Goal: Task Accomplishment & Management: Manage account settings

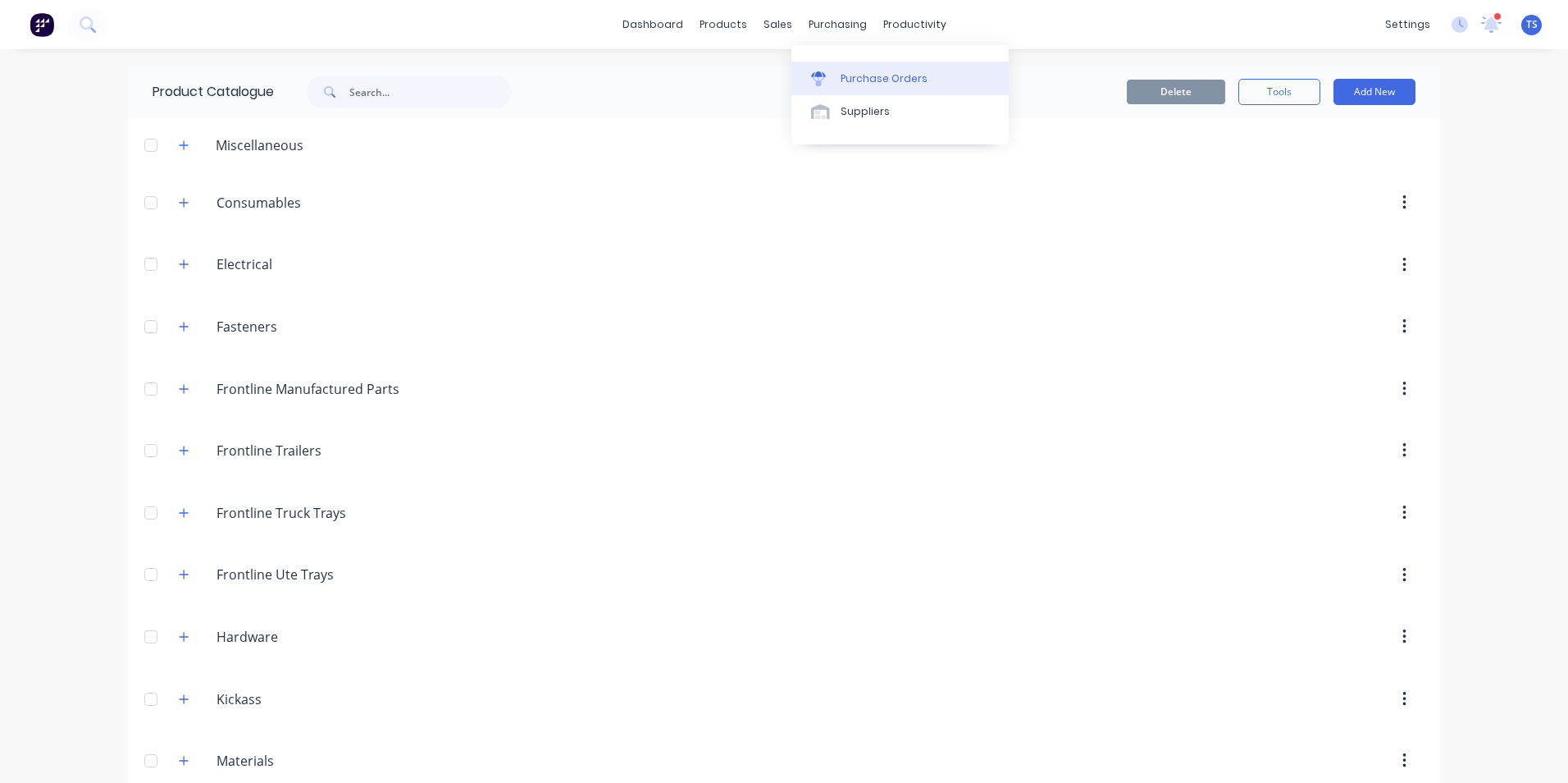
click at [866, 75] on div "Purchase Orders" at bounding box center [884, 78] width 87 height 15
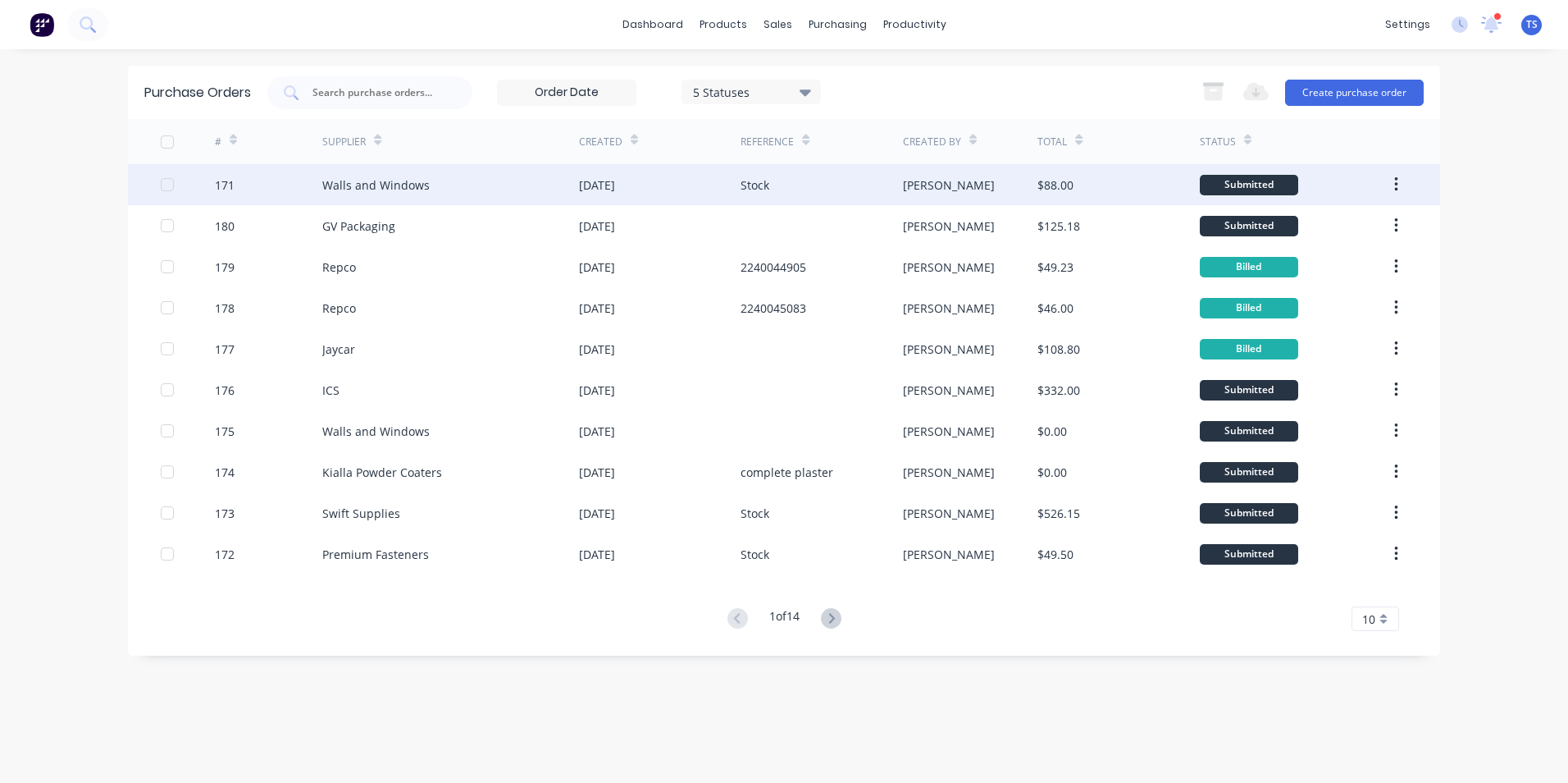
click at [411, 186] on div "Walls and Windows" at bounding box center [376, 185] width 108 height 17
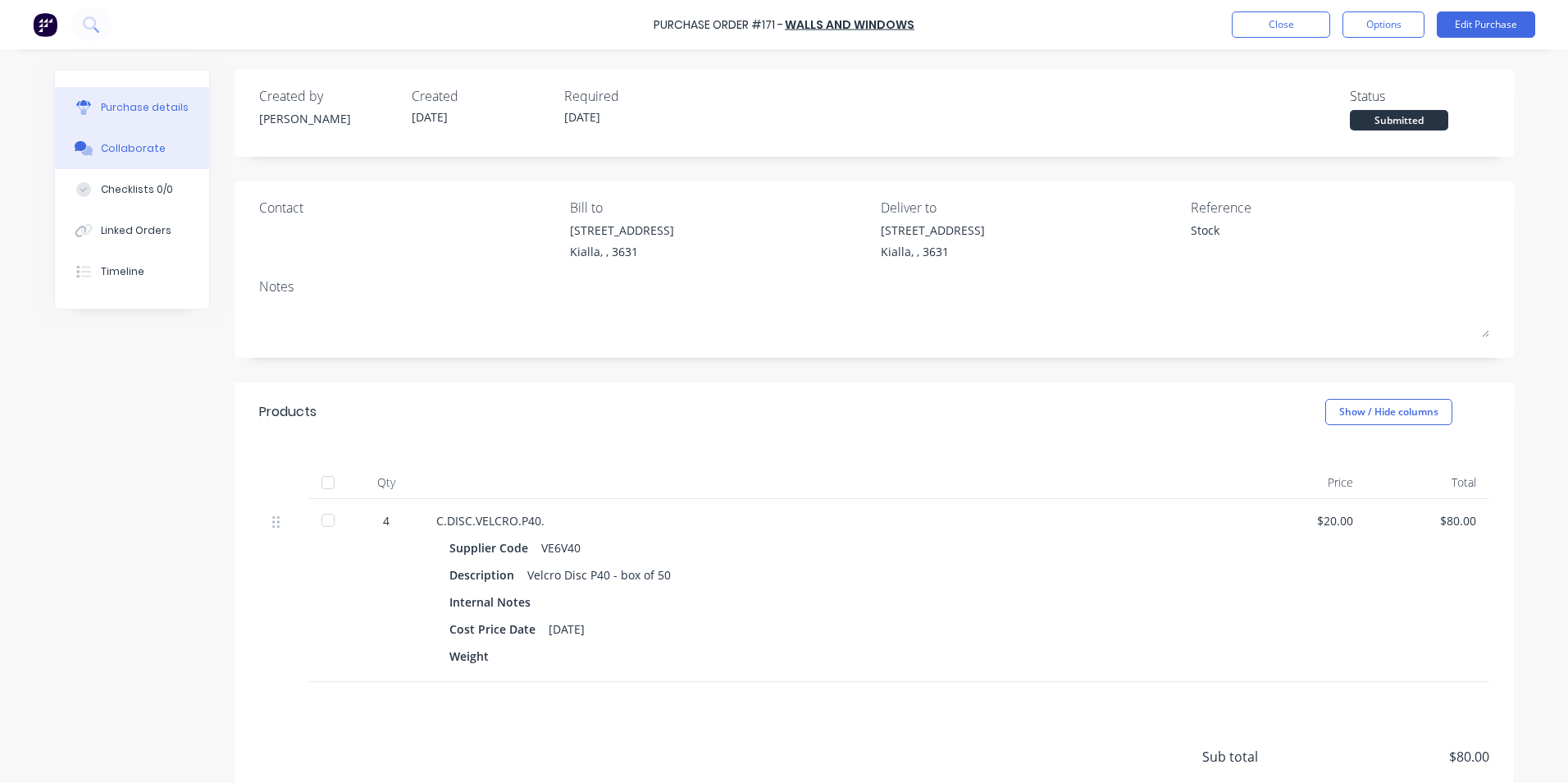
click at [142, 144] on div "Collaborate" at bounding box center [133, 148] width 65 height 15
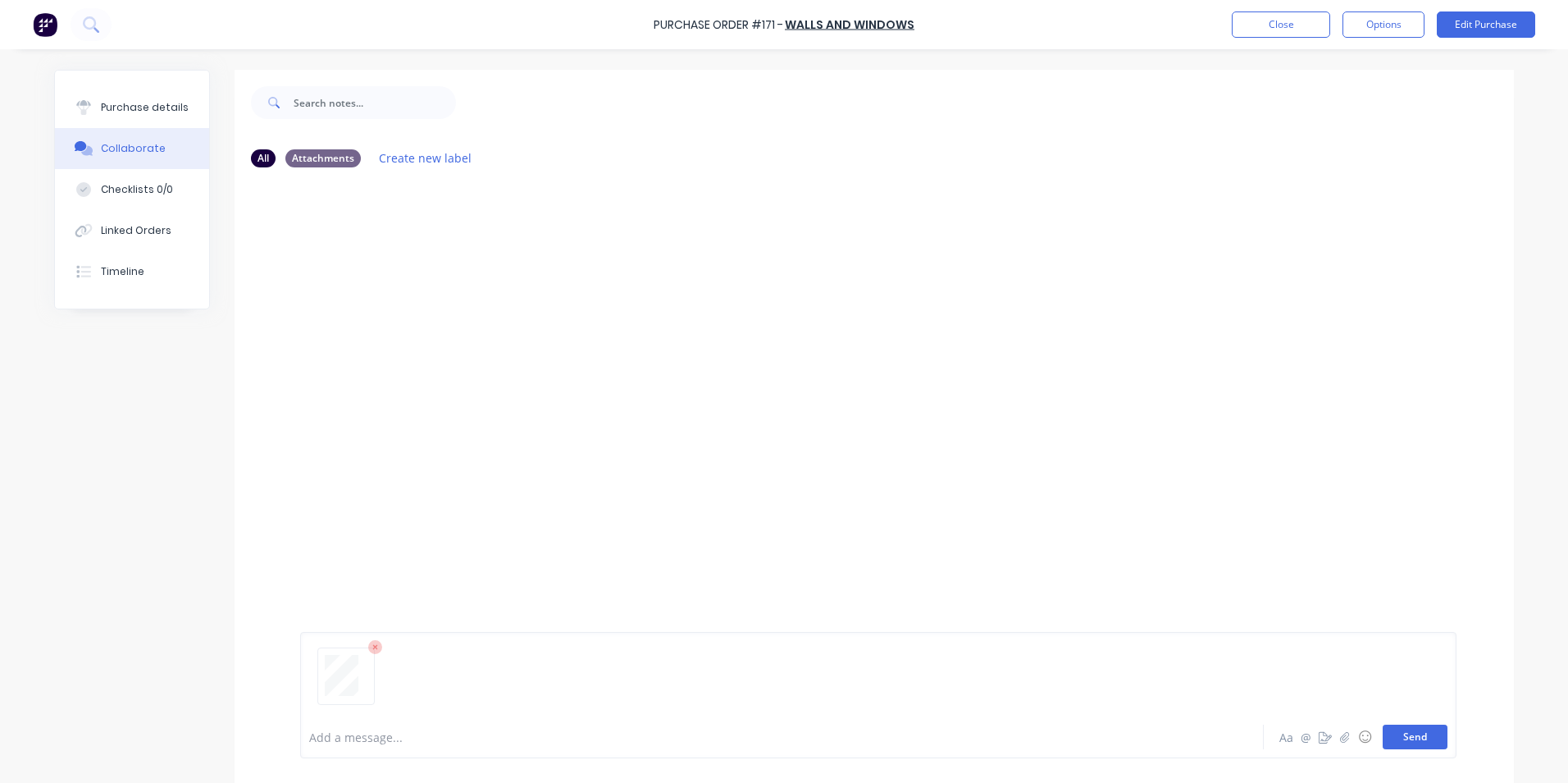
click at [1406, 737] on button "Send" at bounding box center [1415, 737] width 65 height 25
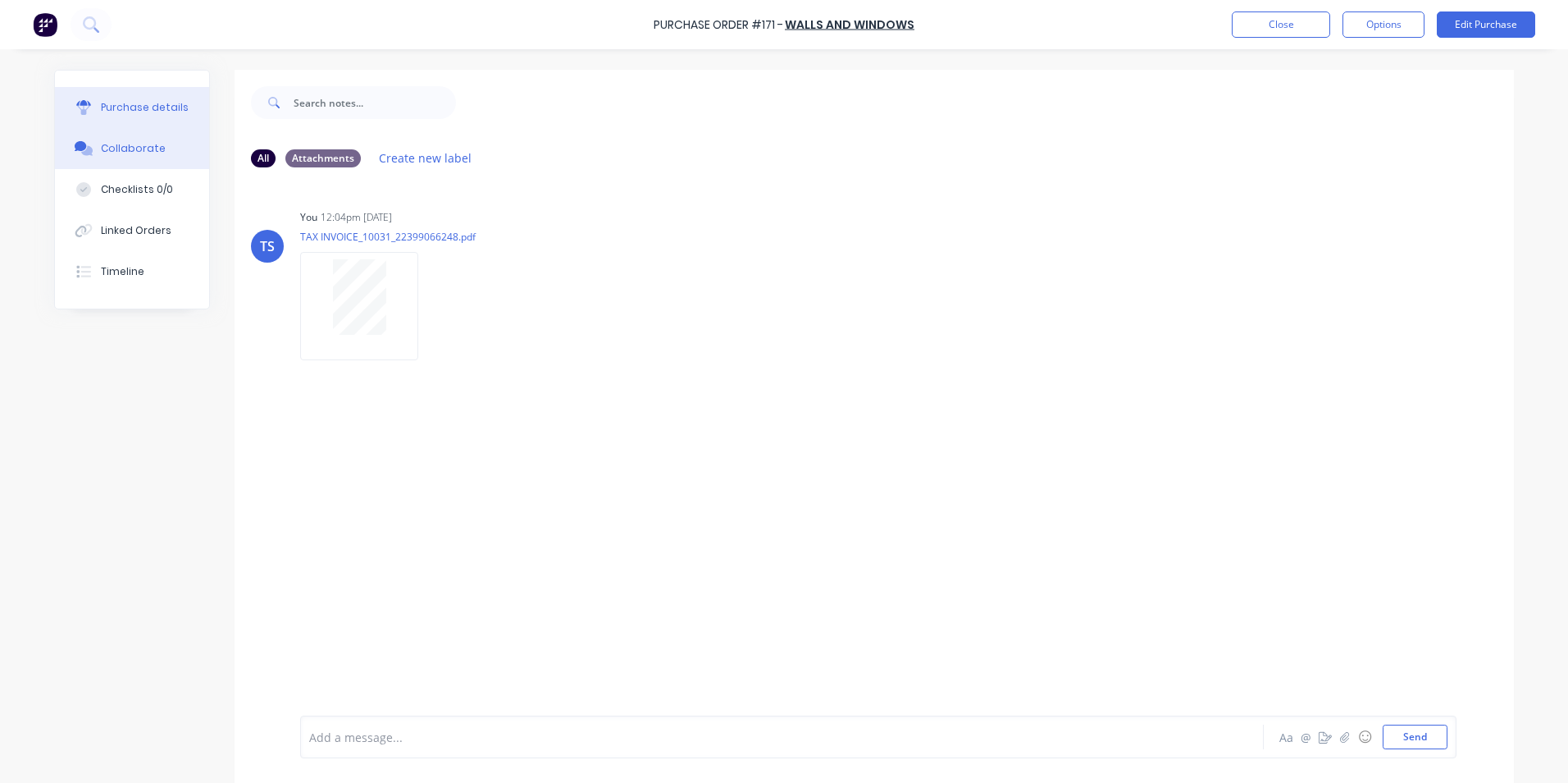
click at [173, 100] on button "Purchase details" at bounding box center [132, 108] width 154 height 41
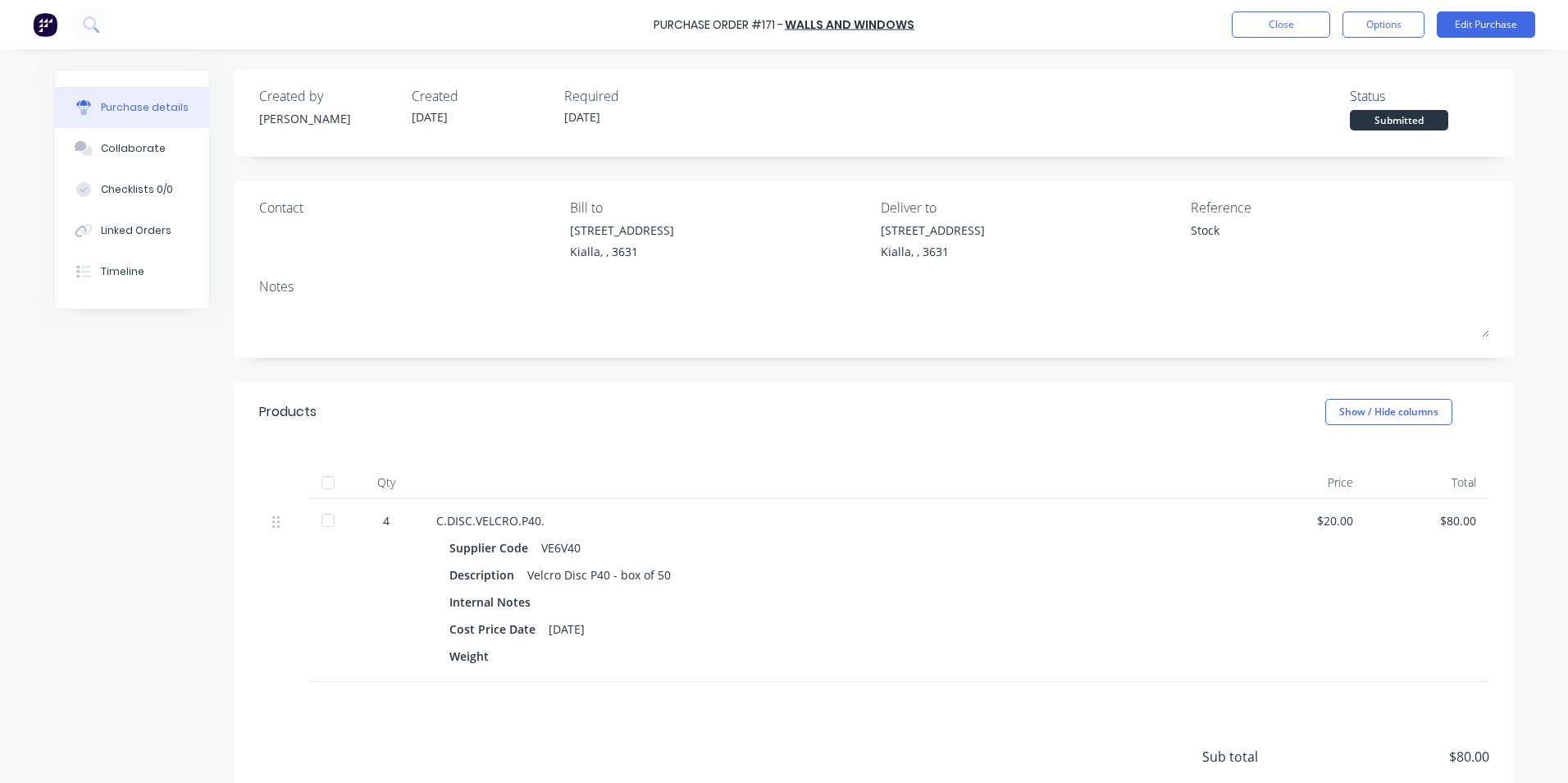
click at [322, 480] on div at bounding box center [328, 482] width 33 height 33
click at [1472, 26] on button "Edit Purchase" at bounding box center [1486, 25] width 99 height 27
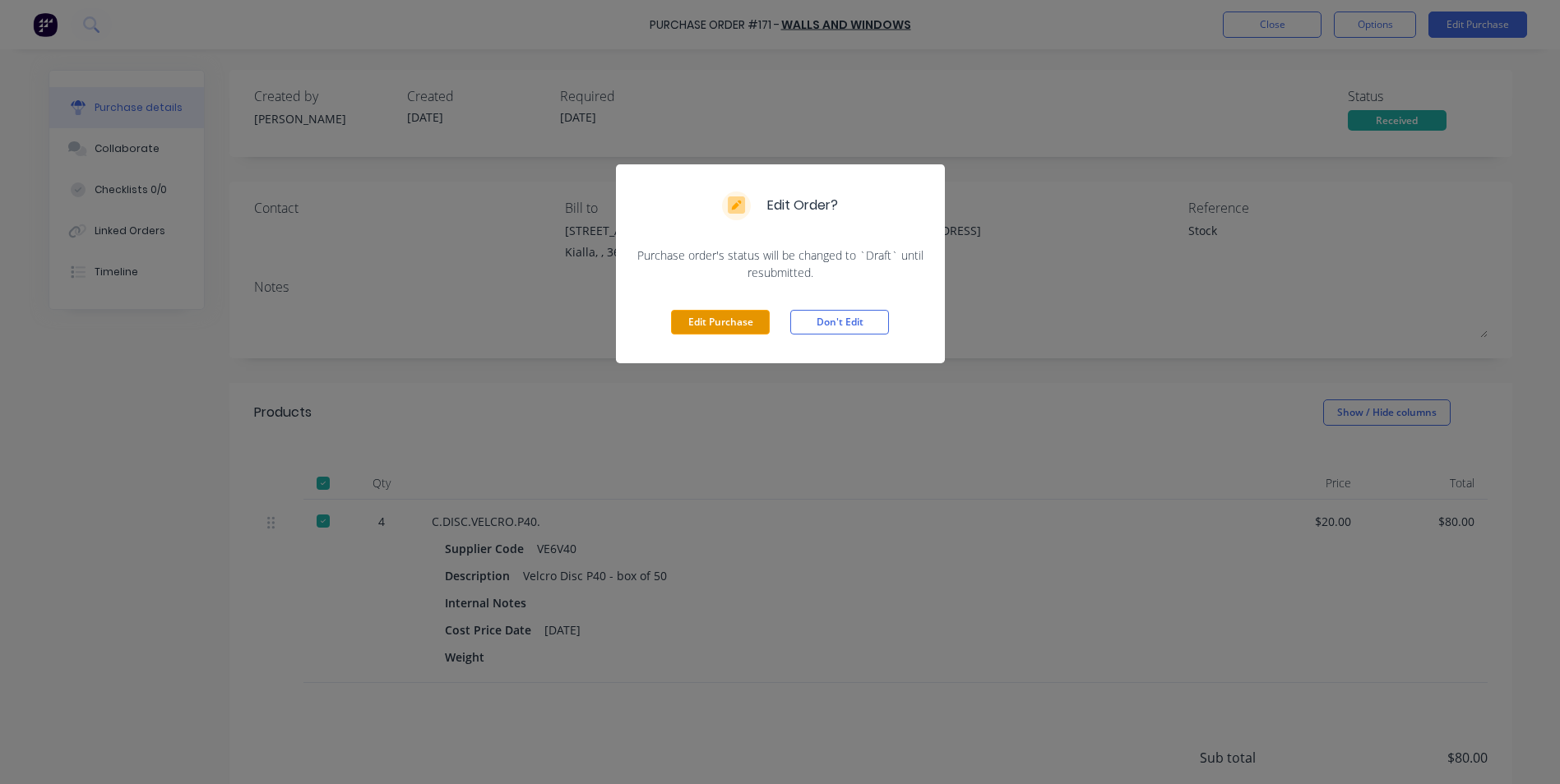
click at [715, 321] on button "Edit Purchase" at bounding box center [720, 321] width 99 height 25
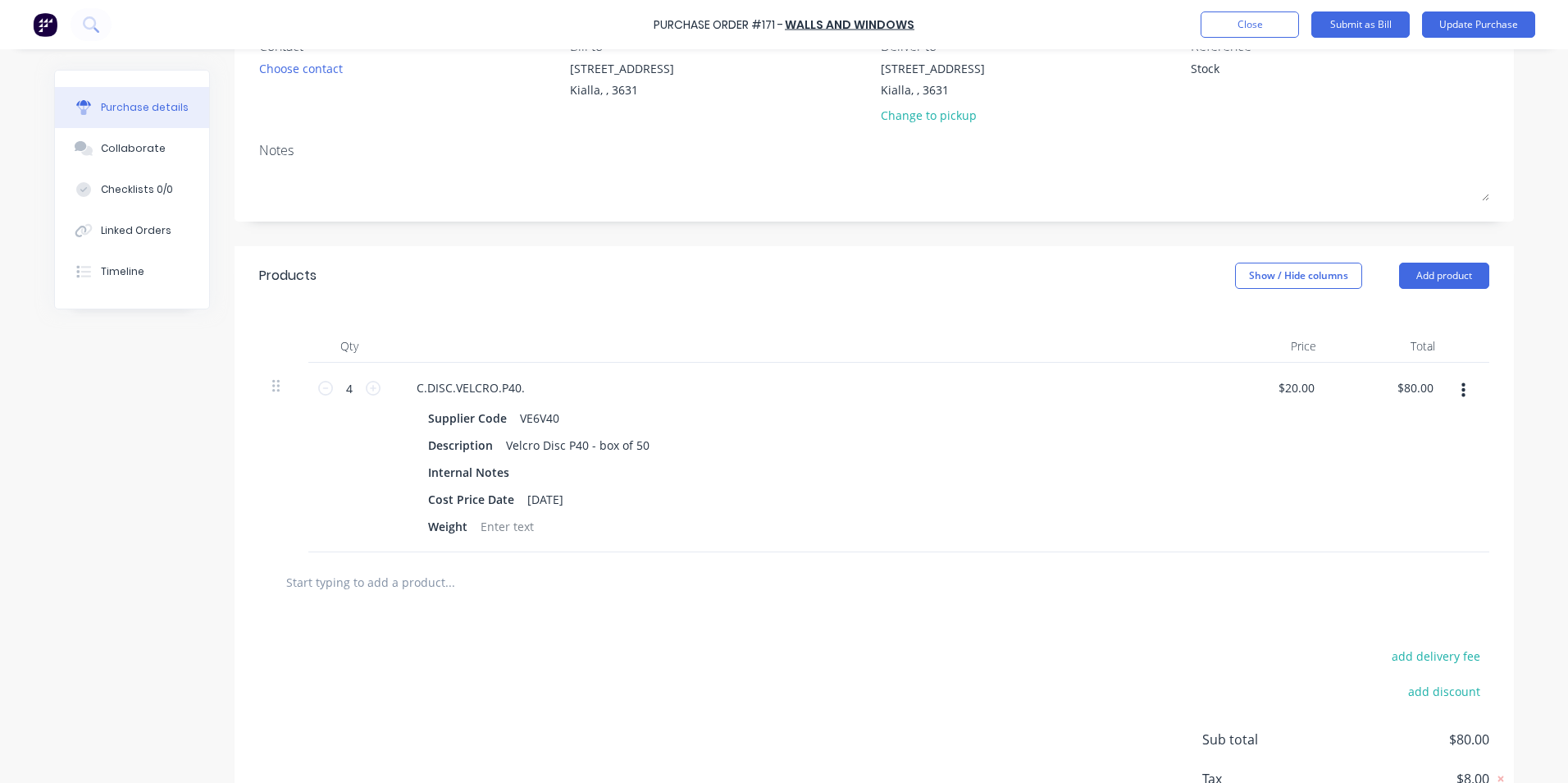
scroll to position [277, 0]
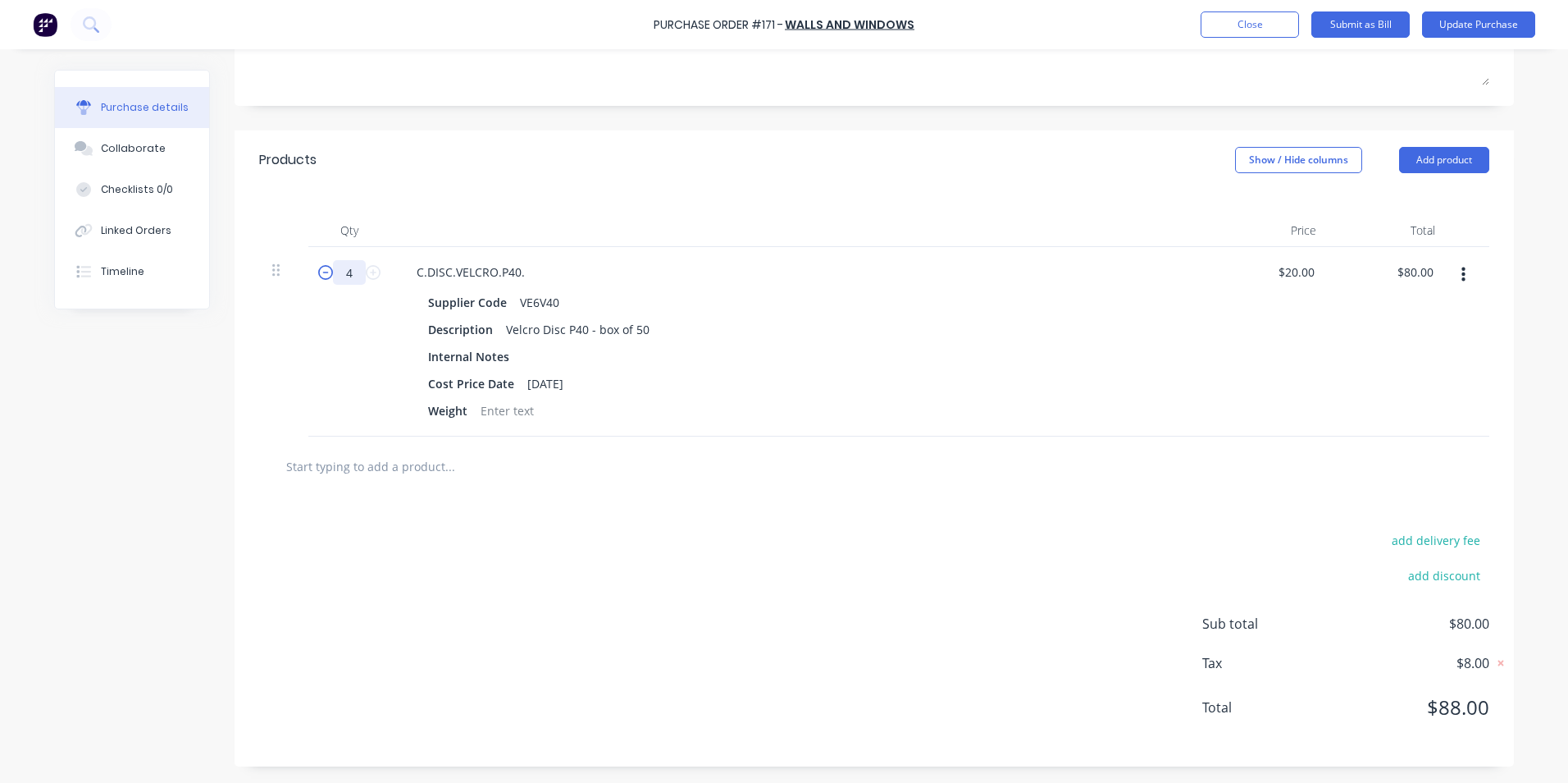
drag, startPoint x: 352, startPoint y: 273, endPoint x: 313, endPoint y: 274, distance: 39.0
click at [322, 274] on div "4 4" at bounding box center [349, 272] width 56 height 25
type textarea "x"
type input "2"
type input "$40.00"
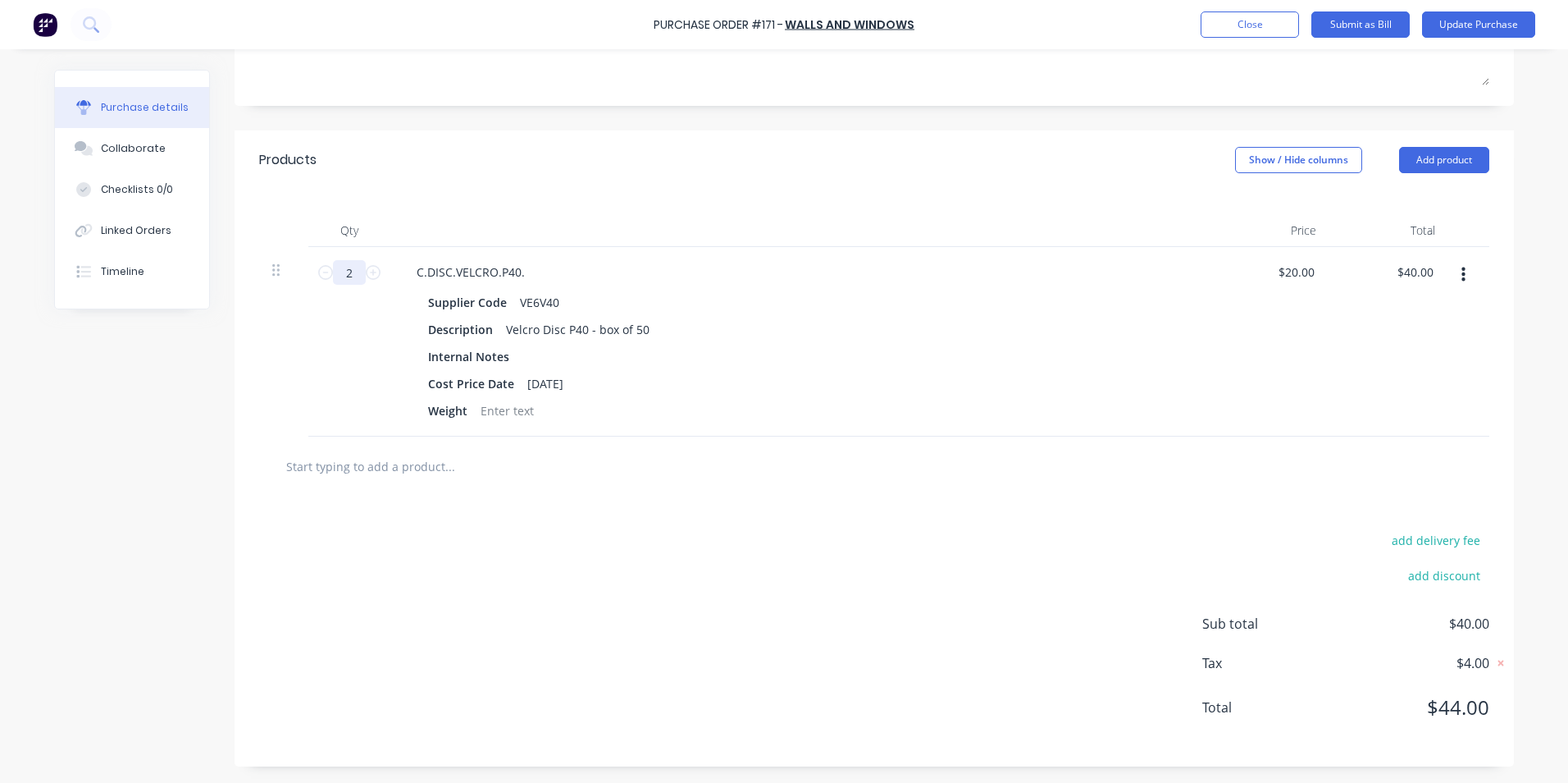
type textarea "x"
type input "20"
type input "$400.00"
type textarea "x"
type input "200"
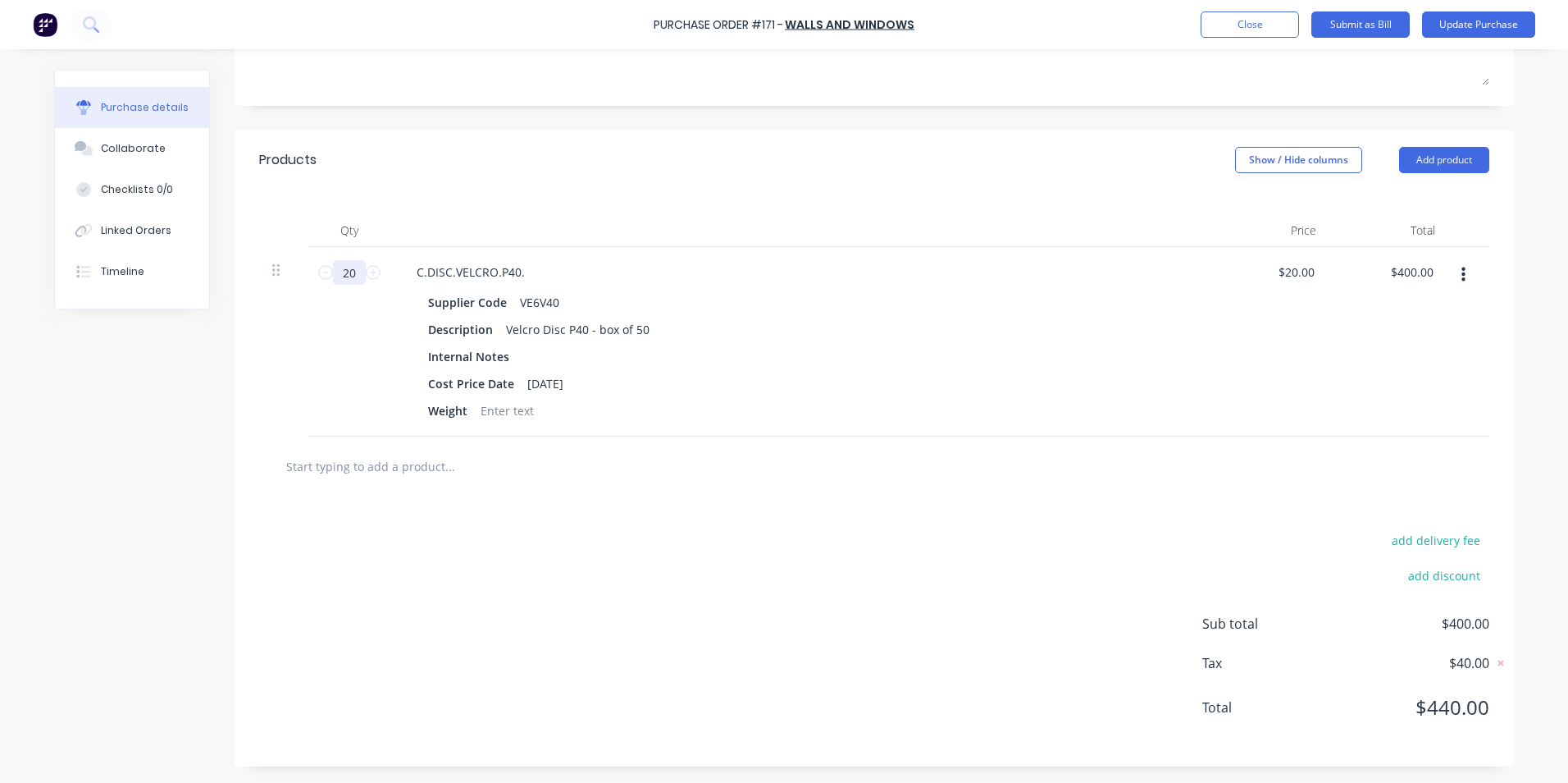
type input "$4,000.00"
type textarea "x"
type input "200"
drag, startPoint x: 1151, startPoint y: 307, endPoint x: 1112, endPoint y: 313, distance: 39.5
click at [1152, 307] on div "Supplier Code VE6V40" at bounding box center [796, 302] width 751 height 24
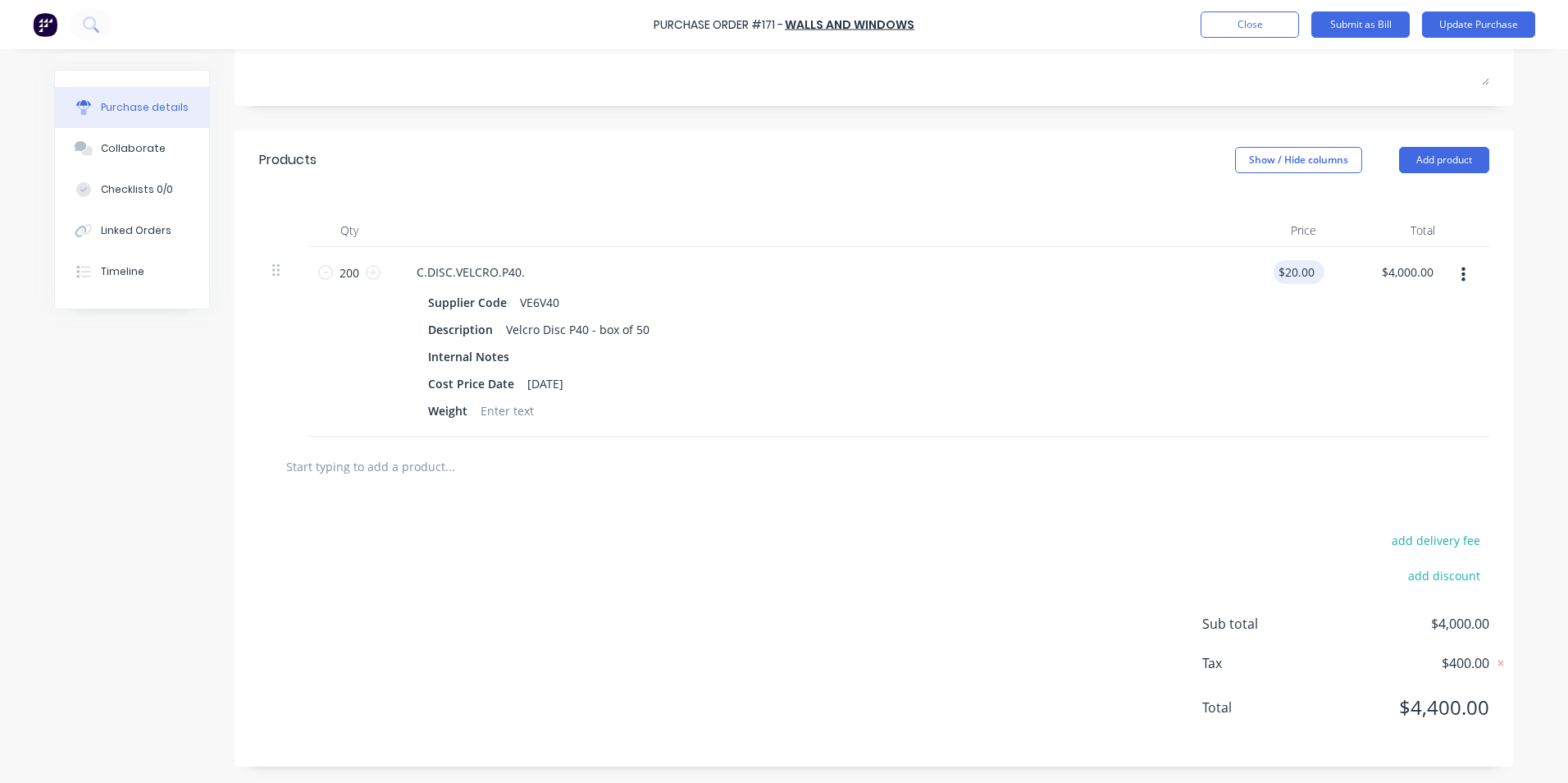
type textarea "x"
type input "20.0000"
drag, startPoint x: 1311, startPoint y: 270, endPoint x: 1258, endPoint y: 276, distance: 53.3
click at [1258, 276] on div "20.0000 20.0000" at bounding box center [1270, 342] width 119 height 190
type input "1.25"
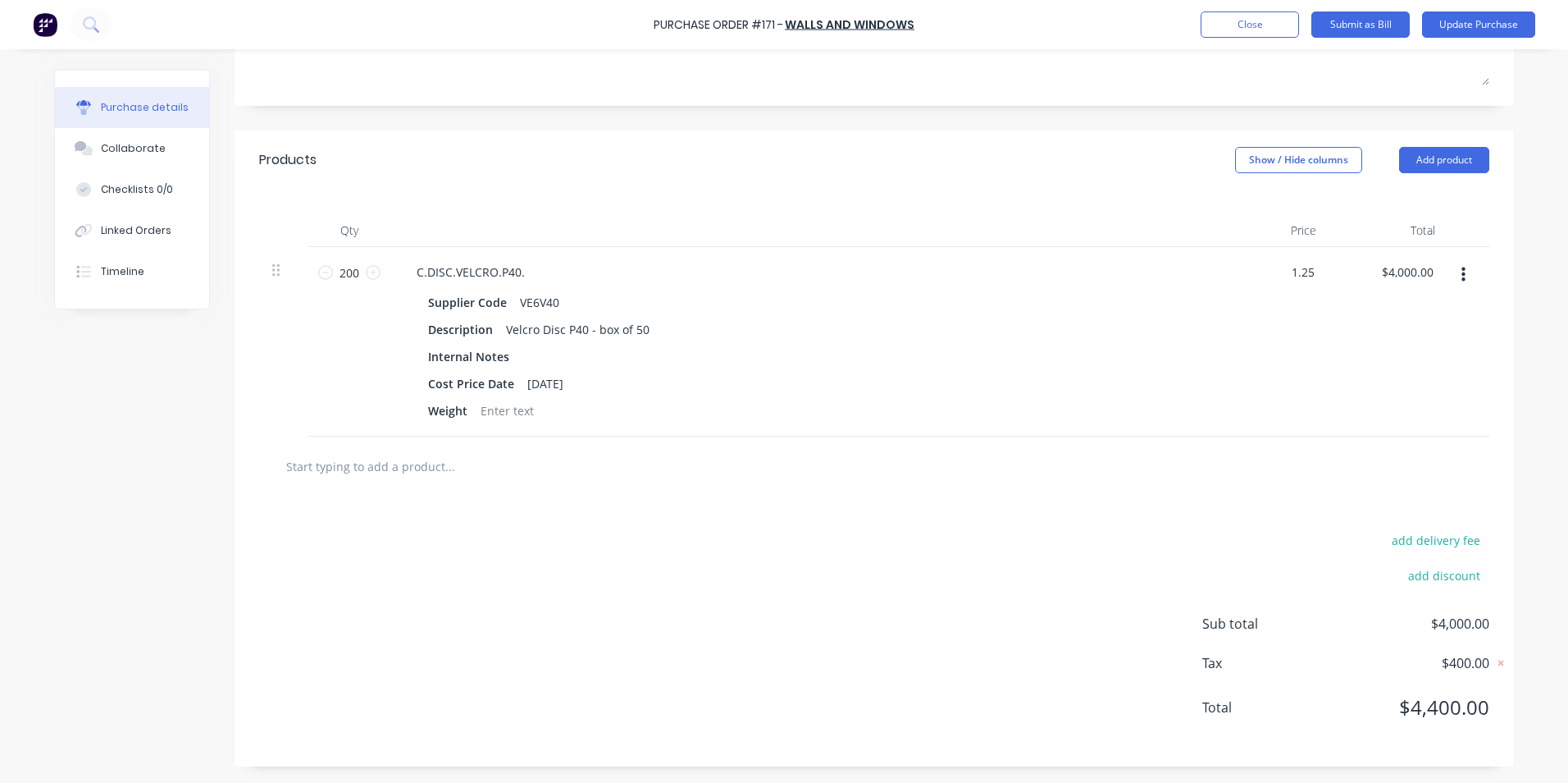
type textarea "x"
type input "$1.25"
type input "$250.00"
click at [1224, 308] on div "$1.25 1.25" at bounding box center [1270, 342] width 119 height 190
click at [1459, 581] on button "add discount" at bounding box center [1444, 576] width 91 height 22
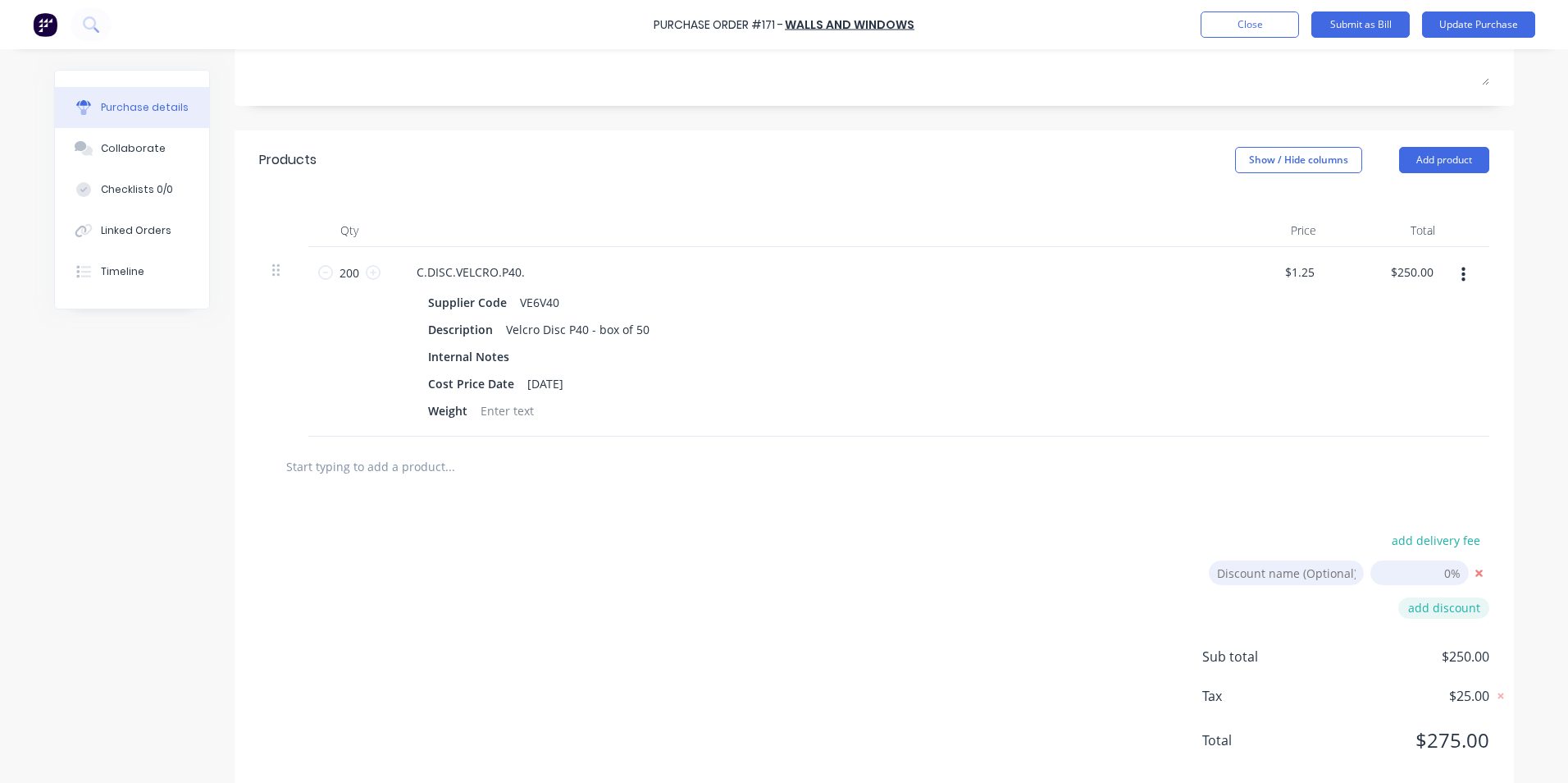
click at [1439, 609] on button "add discount" at bounding box center [1444, 608] width 91 height 22
click at [1475, 605] on icon at bounding box center [1478, 604] width 7 height 7
click at [1476, 572] on icon at bounding box center [1479, 573] width 21 height 21
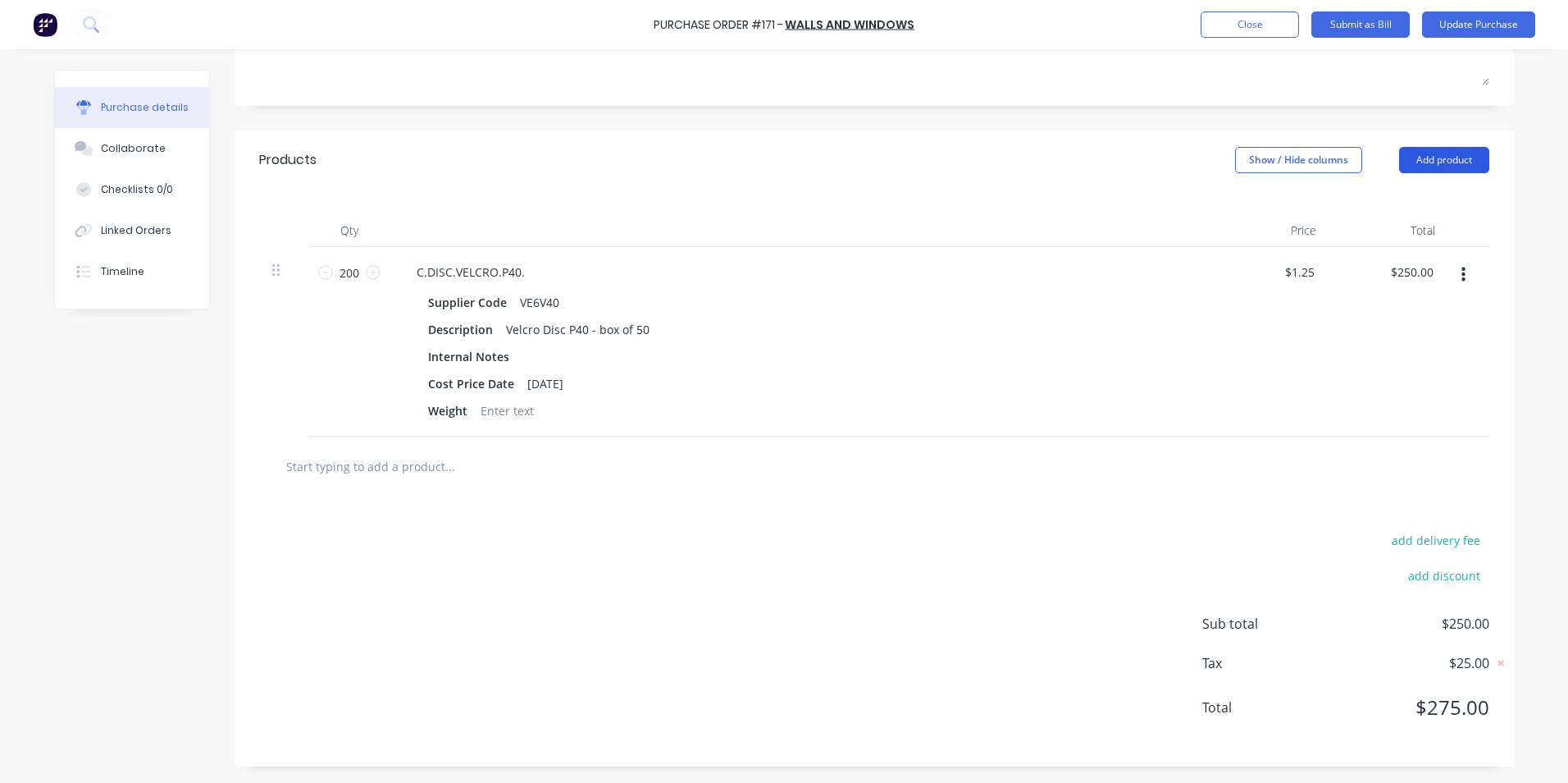
click at [1440, 153] on button "Add product" at bounding box center [1444, 160] width 90 height 27
click at [1437, 204] on div "Product catalogue" at bounding box center [1411, 202] width 126 height 24
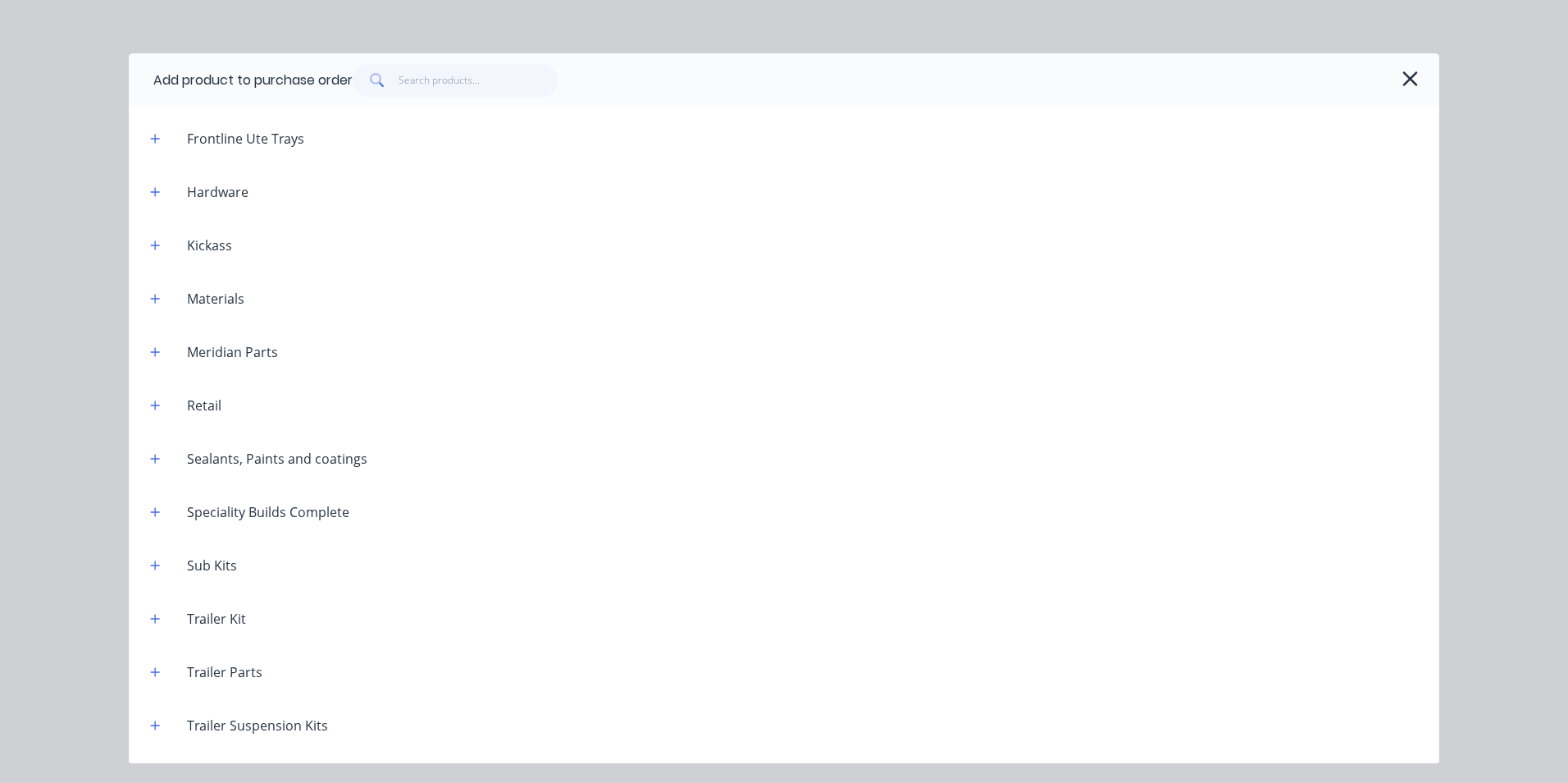
scroll to position [1420, 0]
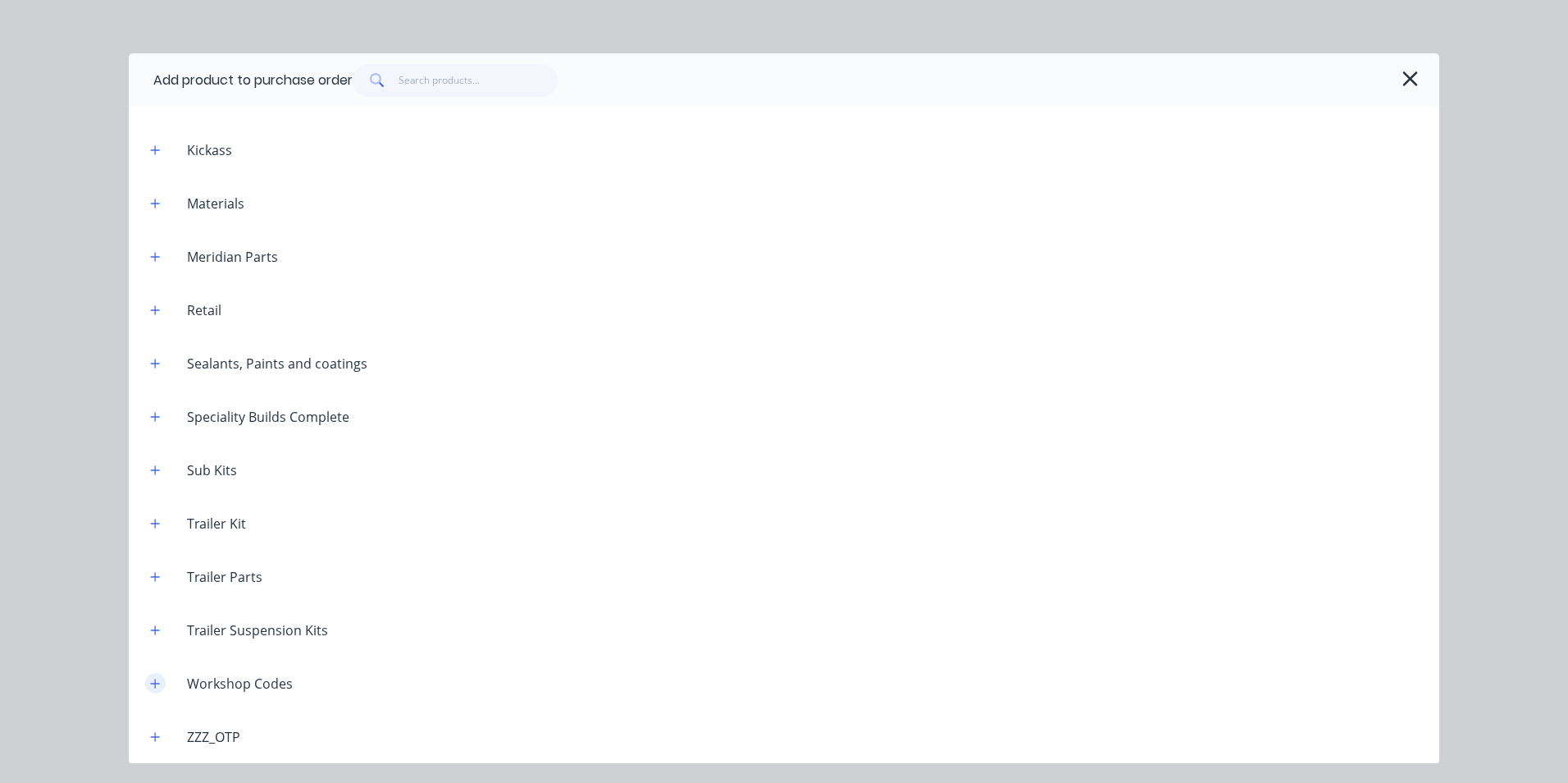
click at [157, 685] on icon "button" at bounding box center [155, 683] width 10 height 12
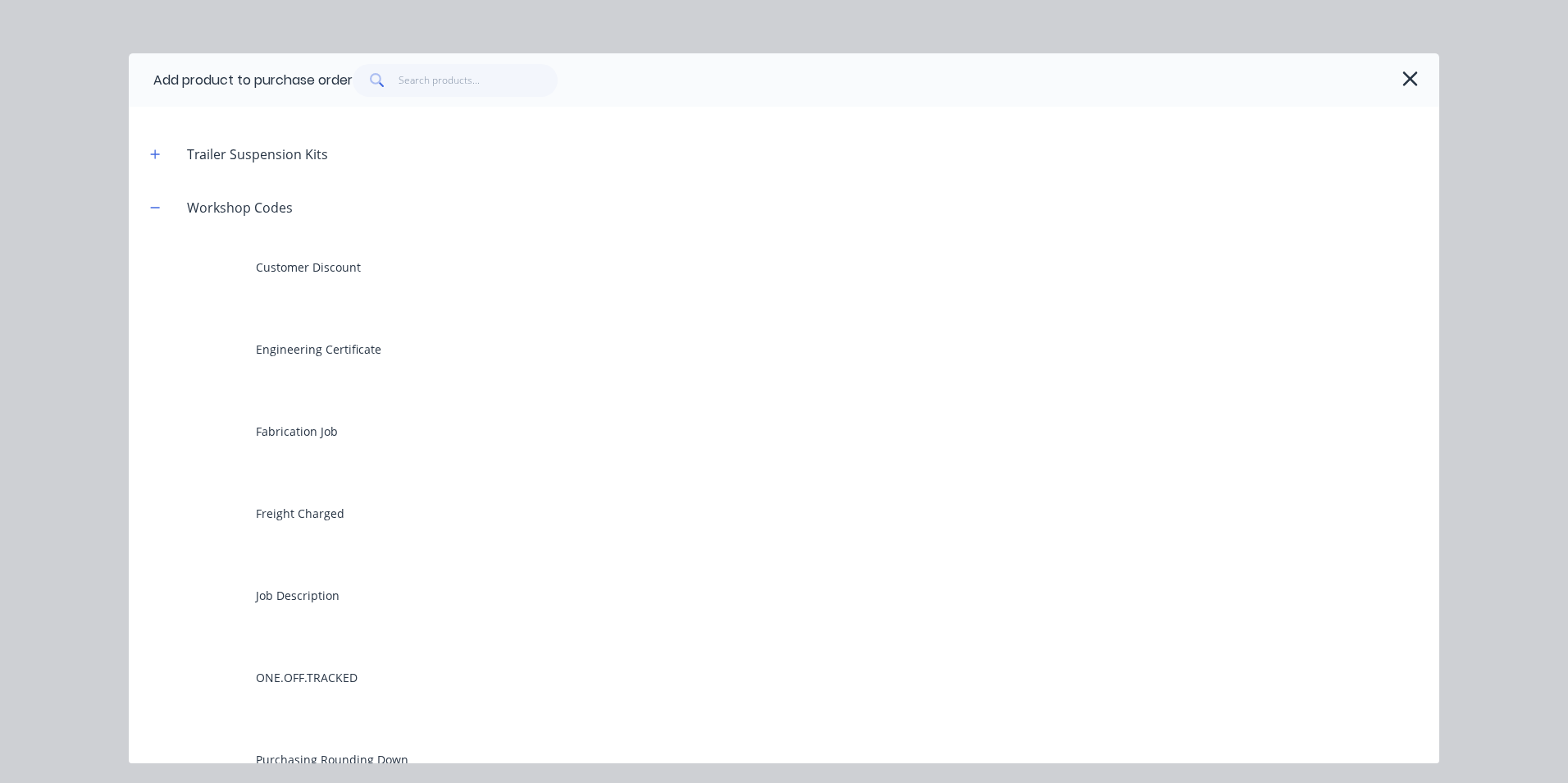
scroll to position [1912, 0]
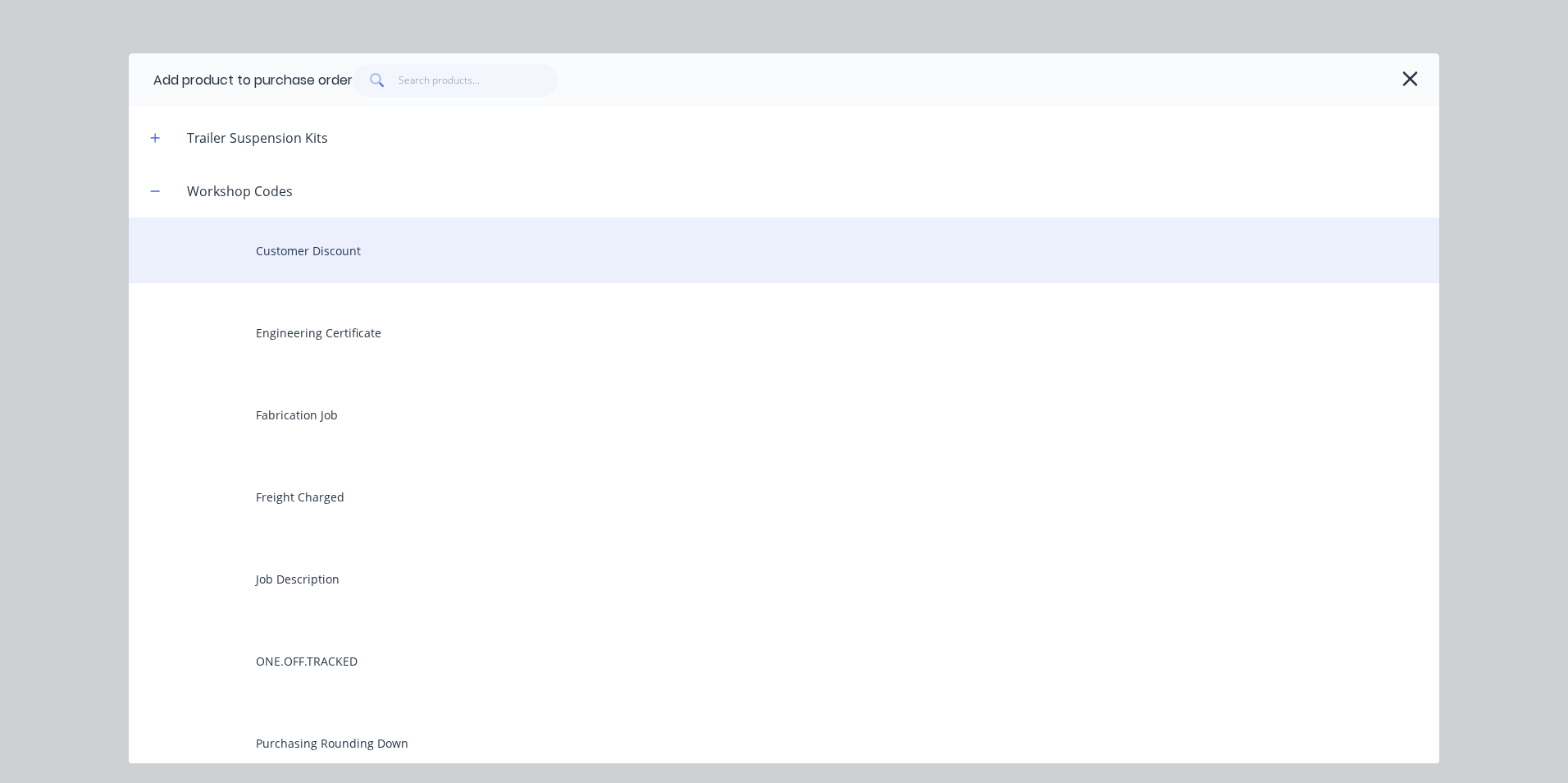
click at [328, 250] on div "Customer Discount" at bounding box center [784, 250] width 1310 height 65
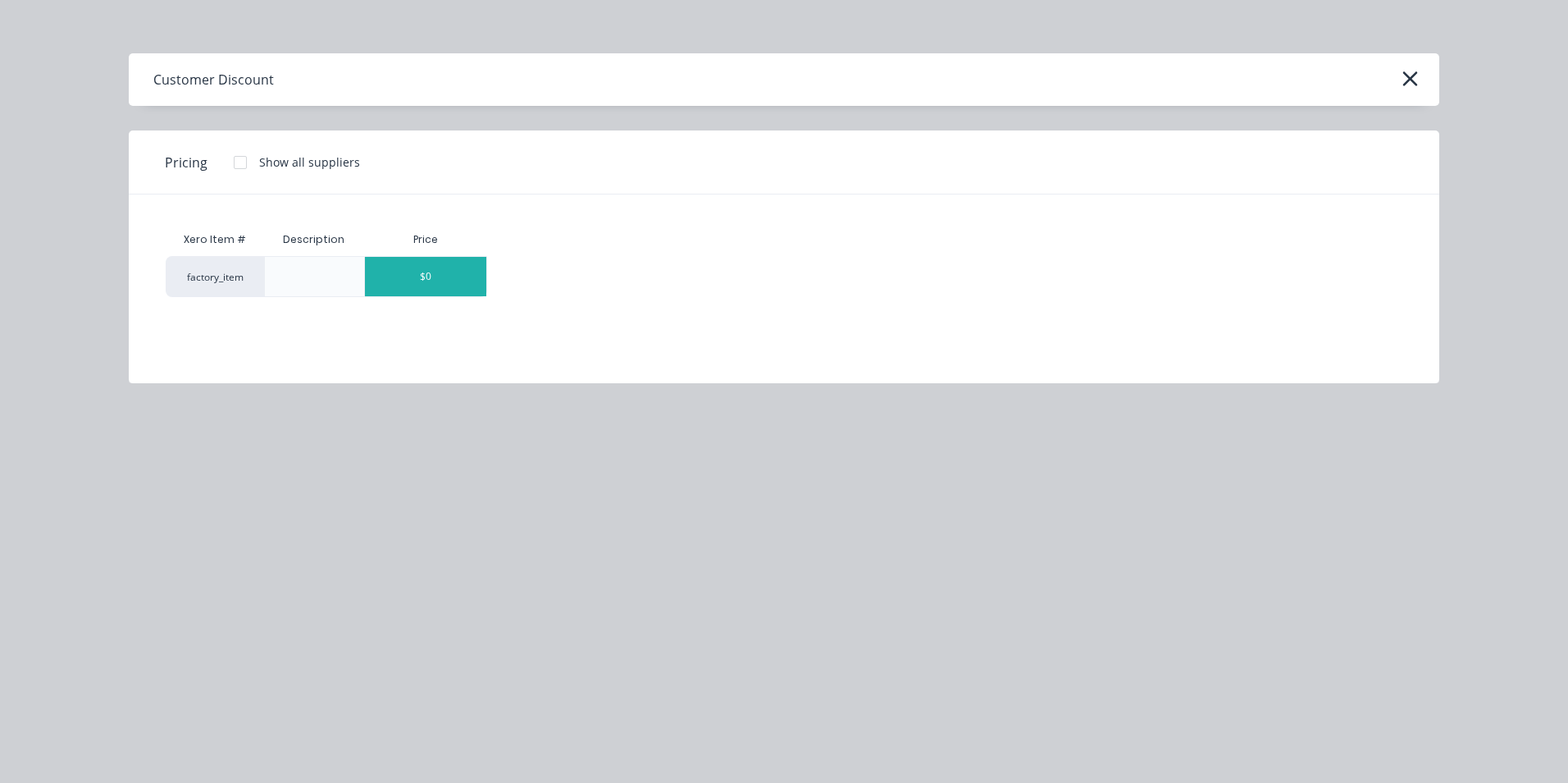
click at [470, 276] on div "$0" at bounding box center [425, 276] width 121 height 39
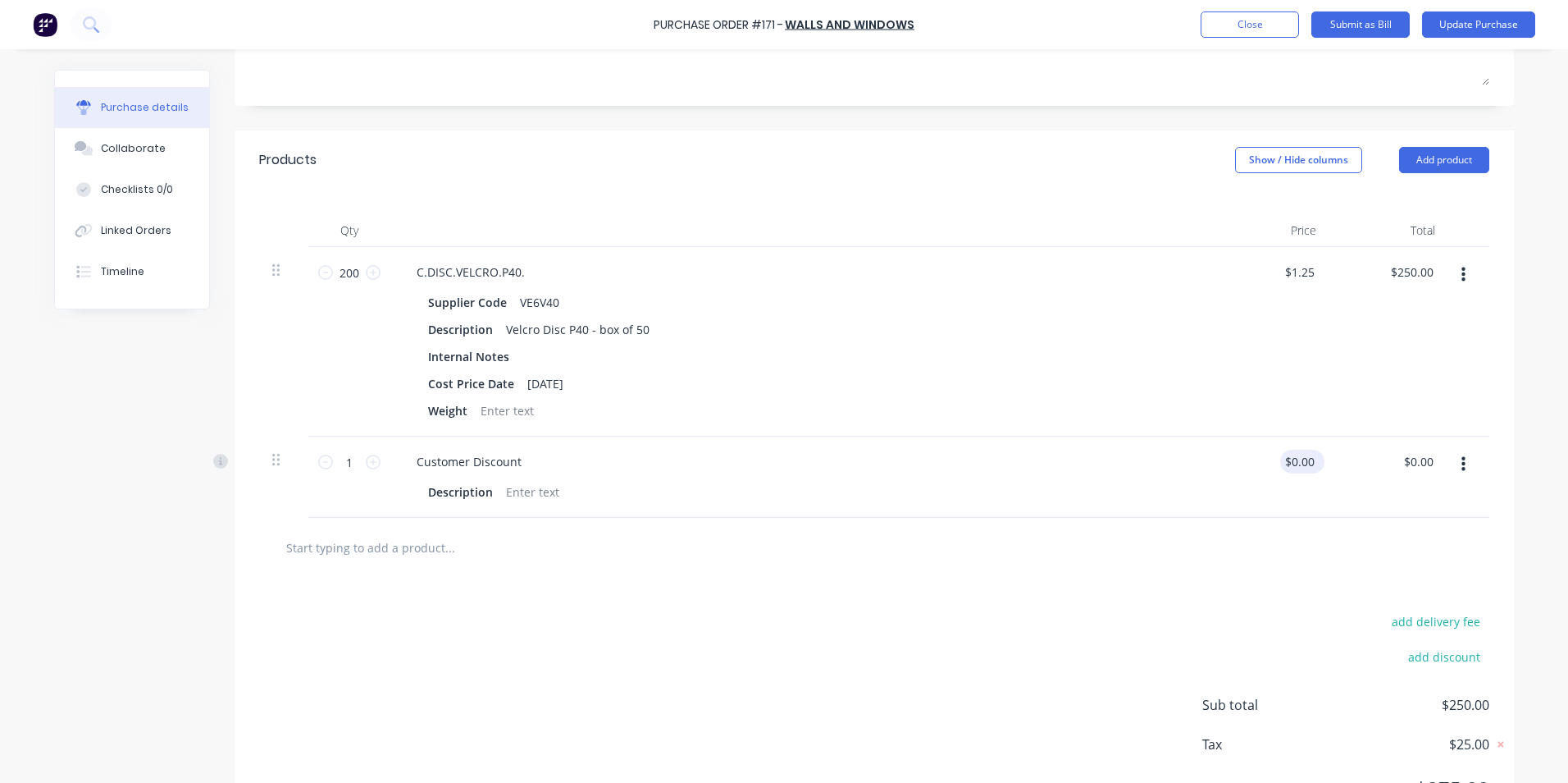
type textarea "x"
drag, startPoint x: 1308, startPoint y: 459, endPoint x: 1288, endPoint y: 458, distance: 20.0
click at [1288, 458] on div "0 0" at bounding box center [1270, 477] width 119 height 81
type input "-140.00"
type textarea "x"
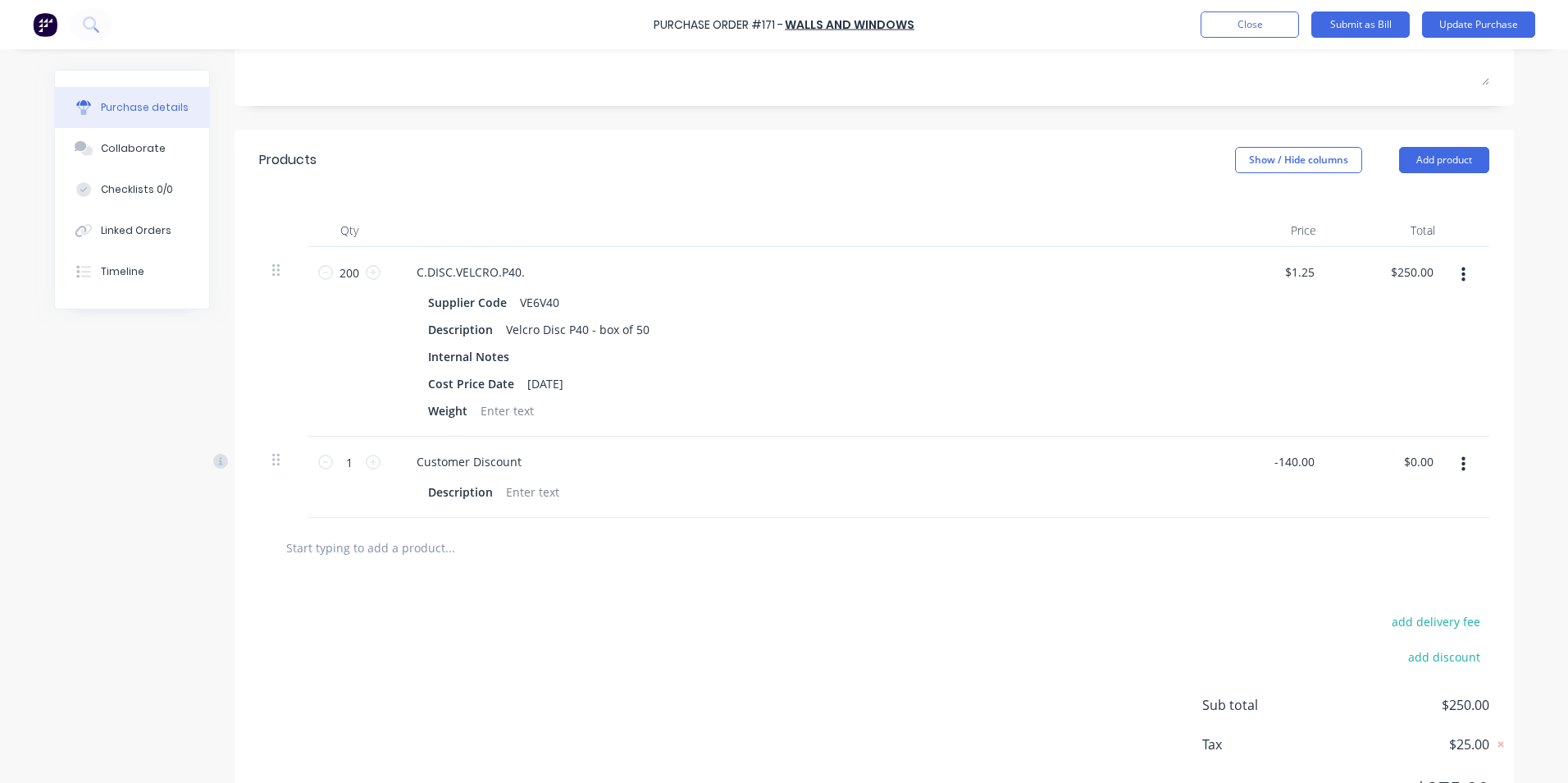
type input "$-140.00"
click at [1376, 496] on div "$-140.00 $-140.00" at bounding box center [1388, 477] width 119 height 81
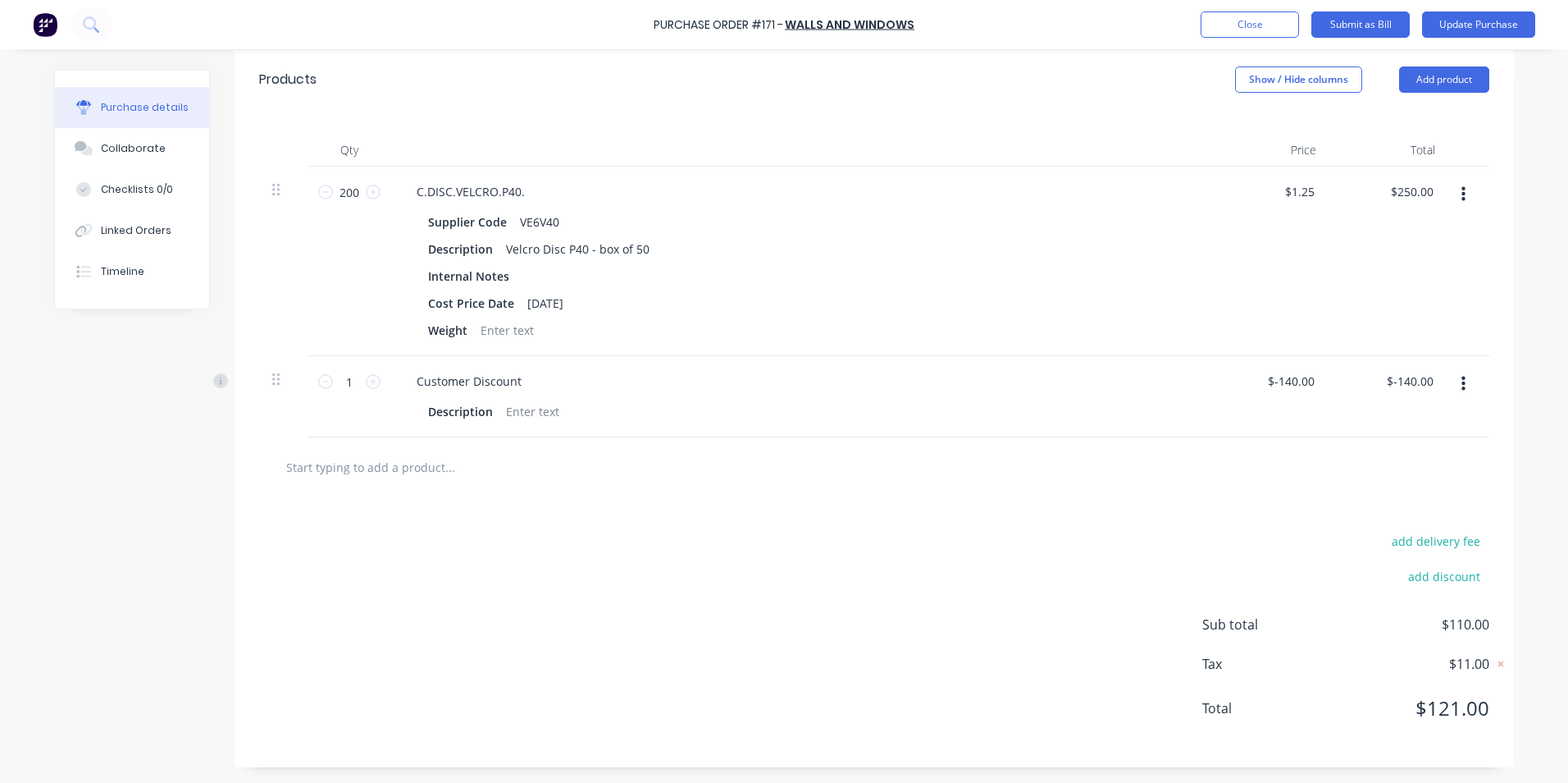
scroll to position [358, 0]
type textarea "x"
drag, startPoint x: 1310, startPoint y: 381, endPoint x: 1248, endPoint y: 380, distance: 62.0
click at [1248, 380] on div "-140 -140" at bounding box center [1270, 396] width 119 height 81
type input "-150.00"
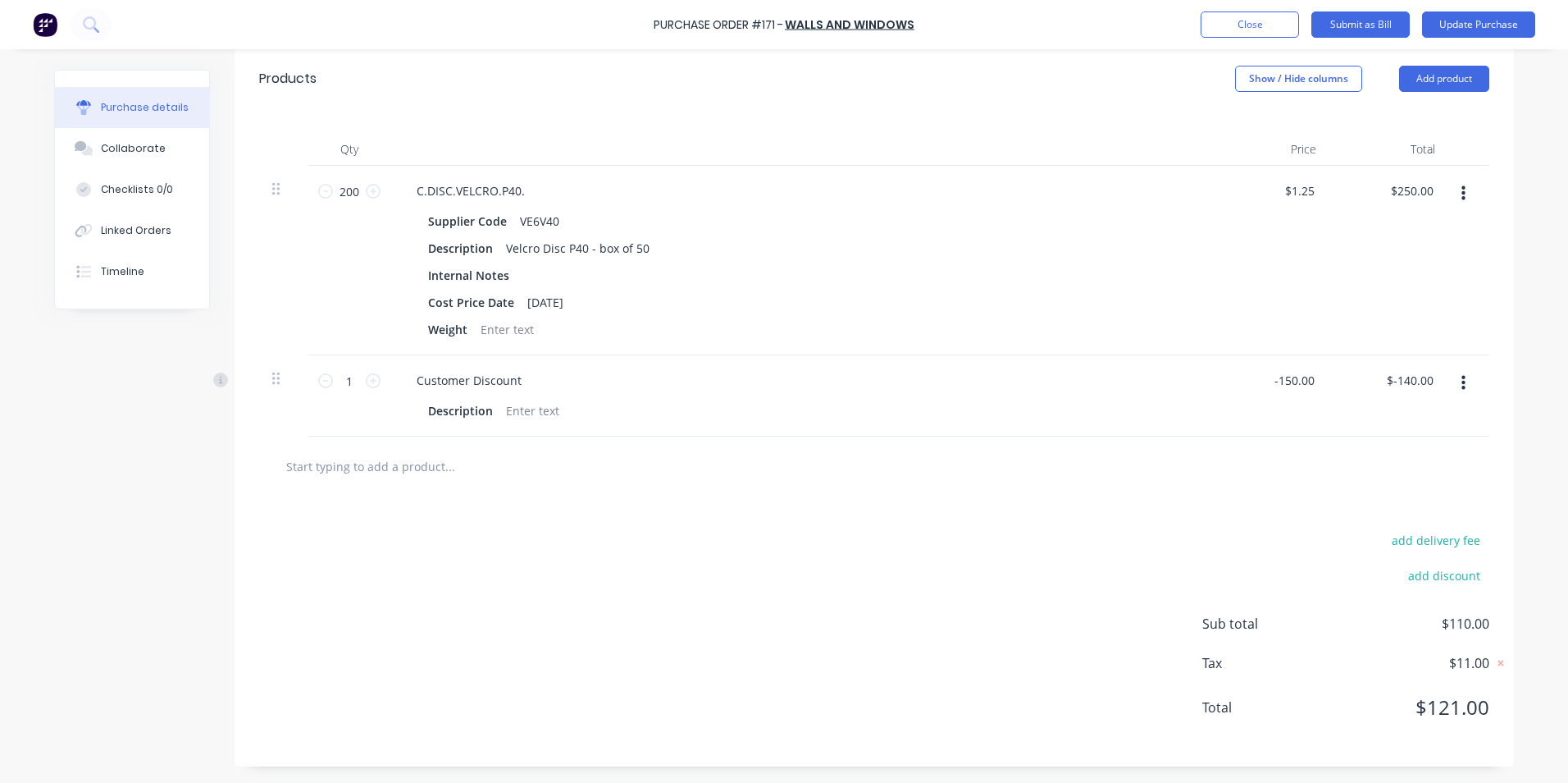
type textarea "x"
type input "$-150.00"
click at [1362, 405] on div "$-150.00 $-150.00" at bounding box center [1388, 396] width 119 height 81
click at [1307, 614] on div "add delivery fee add discount Sub total $100.00 Tax $10.00 Total $110.00" at bounding box center [874, 631] width 1280 height 270
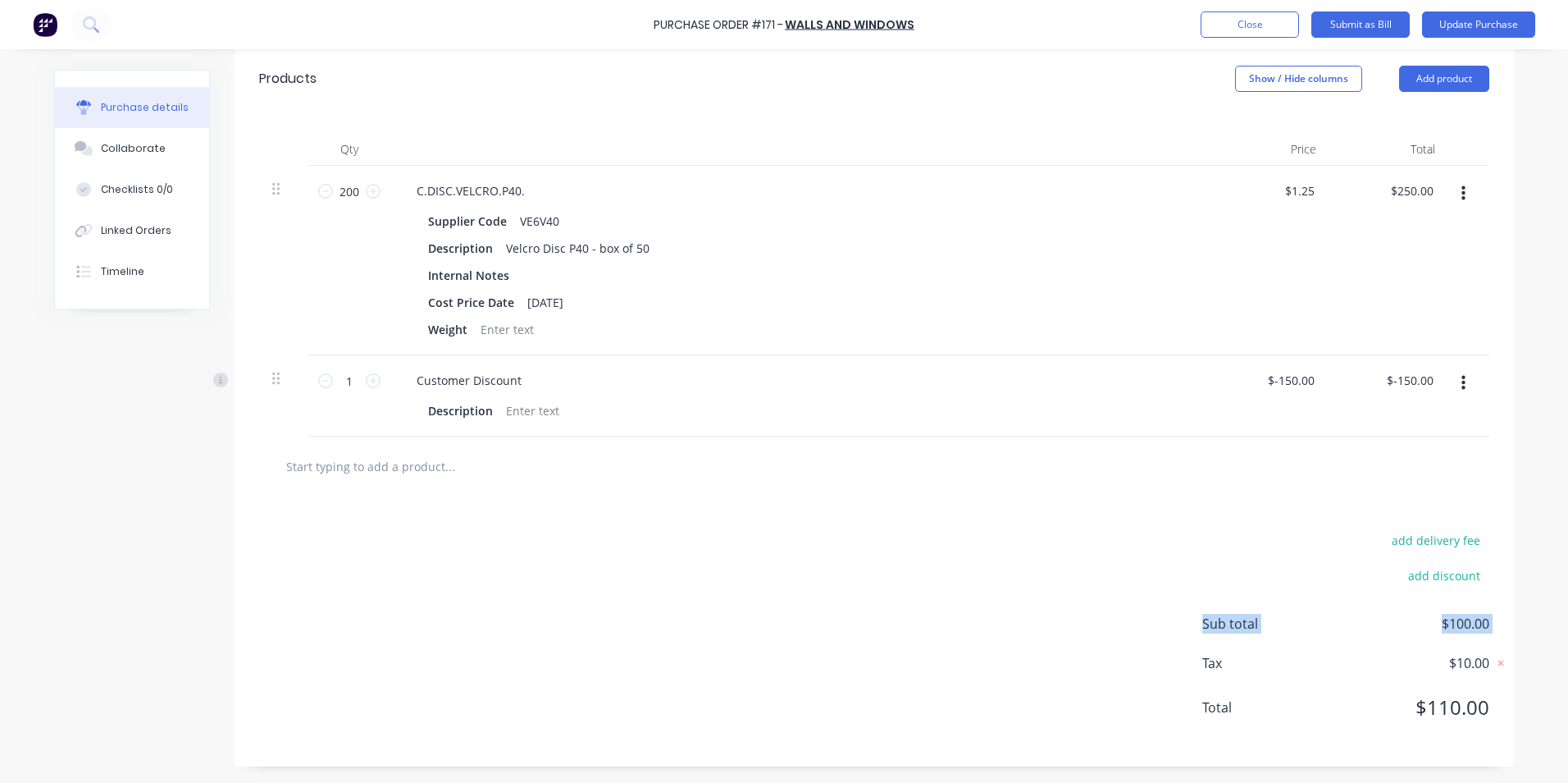
click at [959, 644] on div "add delivery fee add discount Sub total $100.00 Tax $10.00 Total $110.00" at bounding box center [874, 631] width 1280 height 270
type textarea "x"
drag, startPoint x: 959, startPoint y: 644, endPoint x: 889, endPoint y: 683, distance: 80.1
click at [889, 683] on div "add delivery fee add discount Sub total $100.00 Tax $10.00 Total $110.00" at bounding box center [874, 631] width 1280 height 270
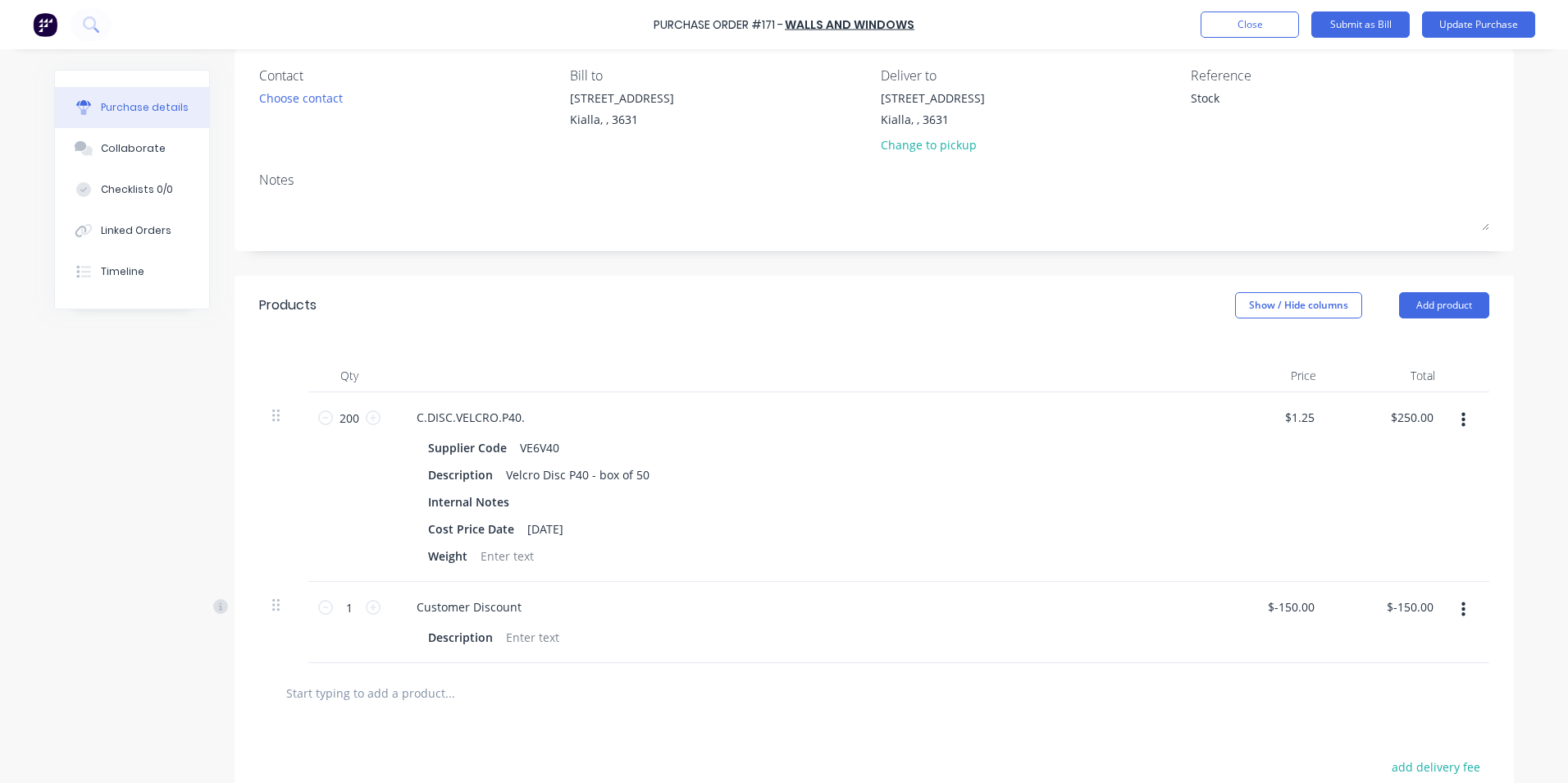
scroll to position [0, 0]
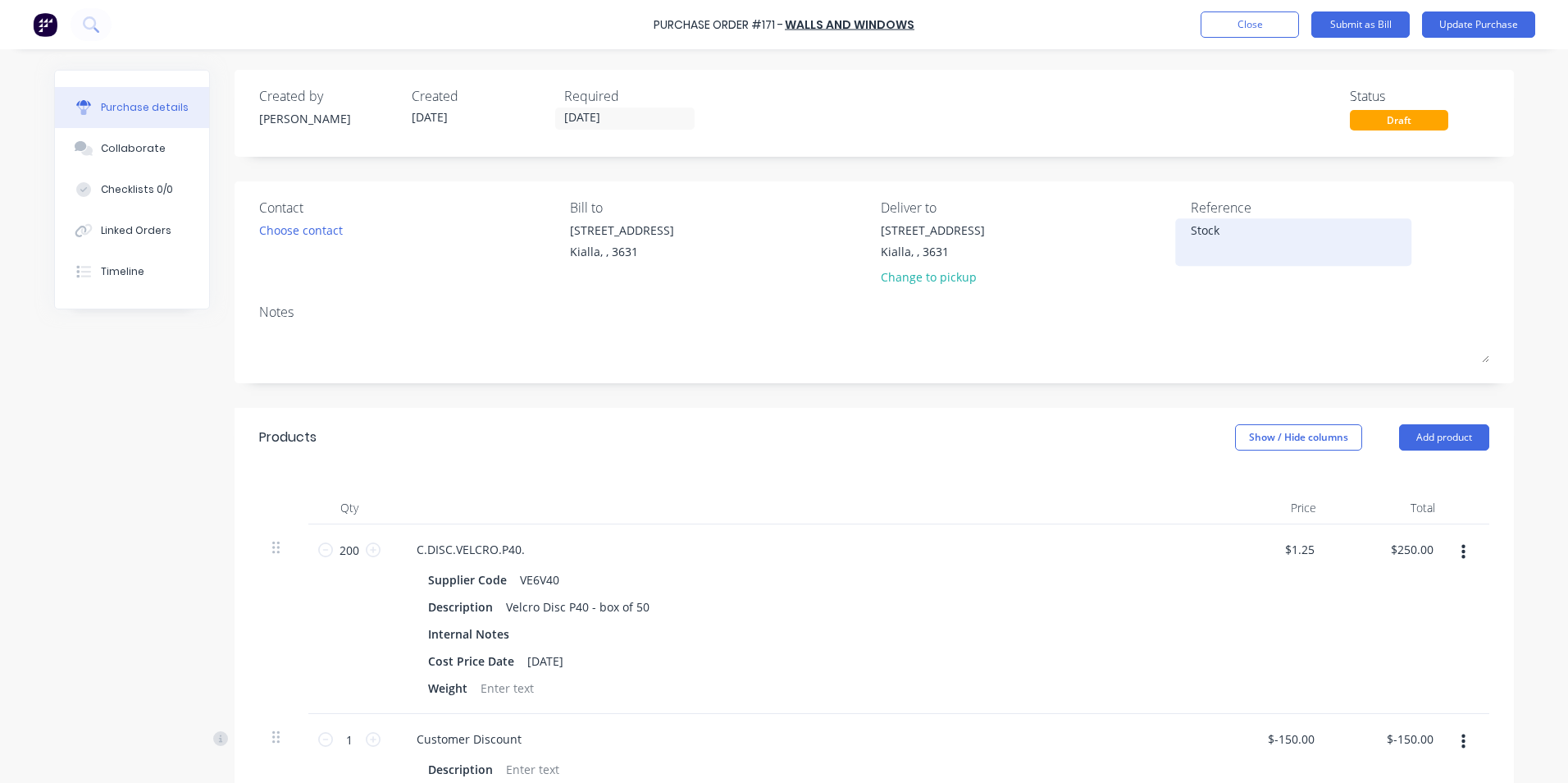
click at [1227, 231] on textarea "Stock" at bounding box center [1294, 239] width 205 height 37
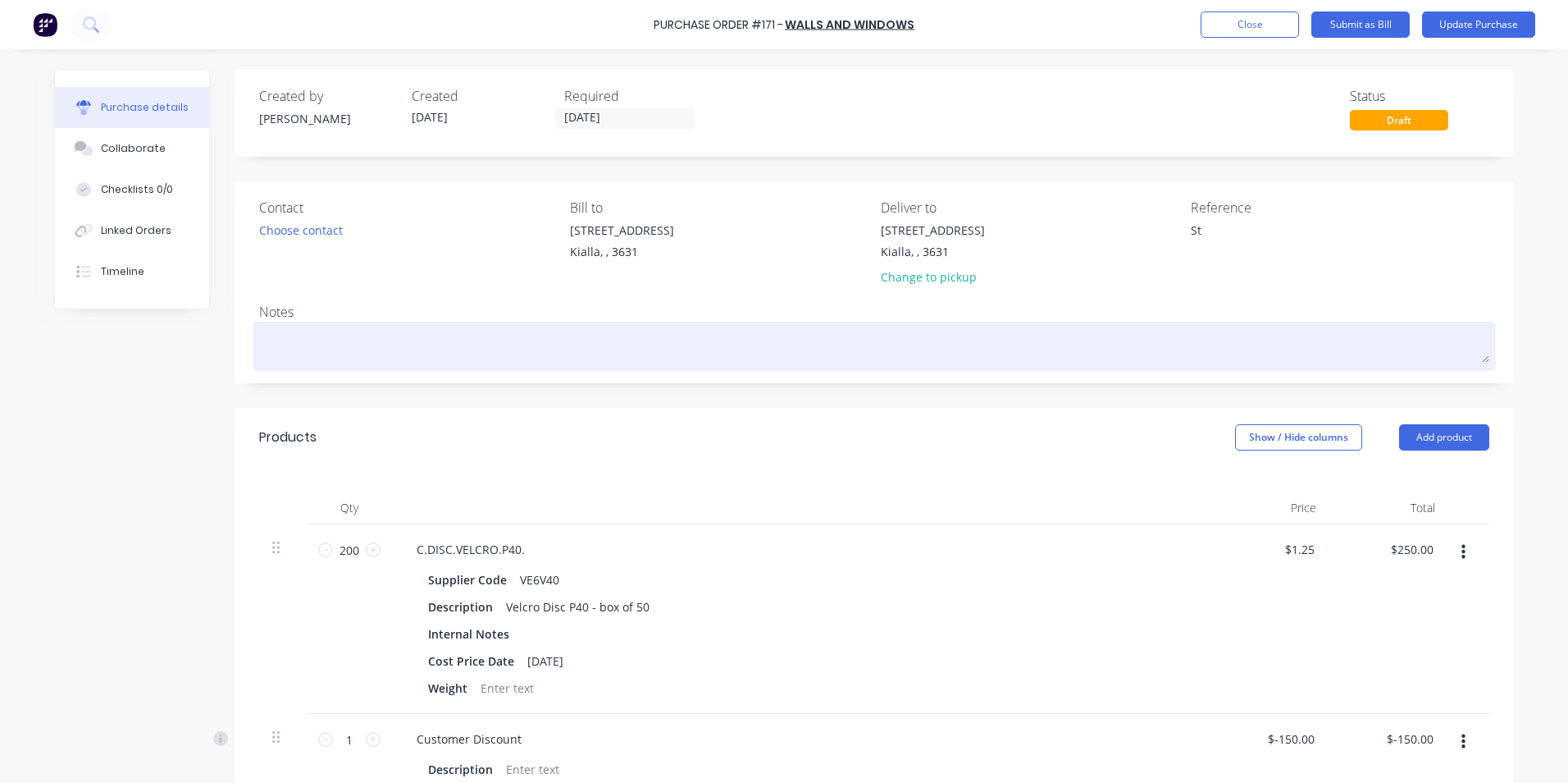
type textarea "S"
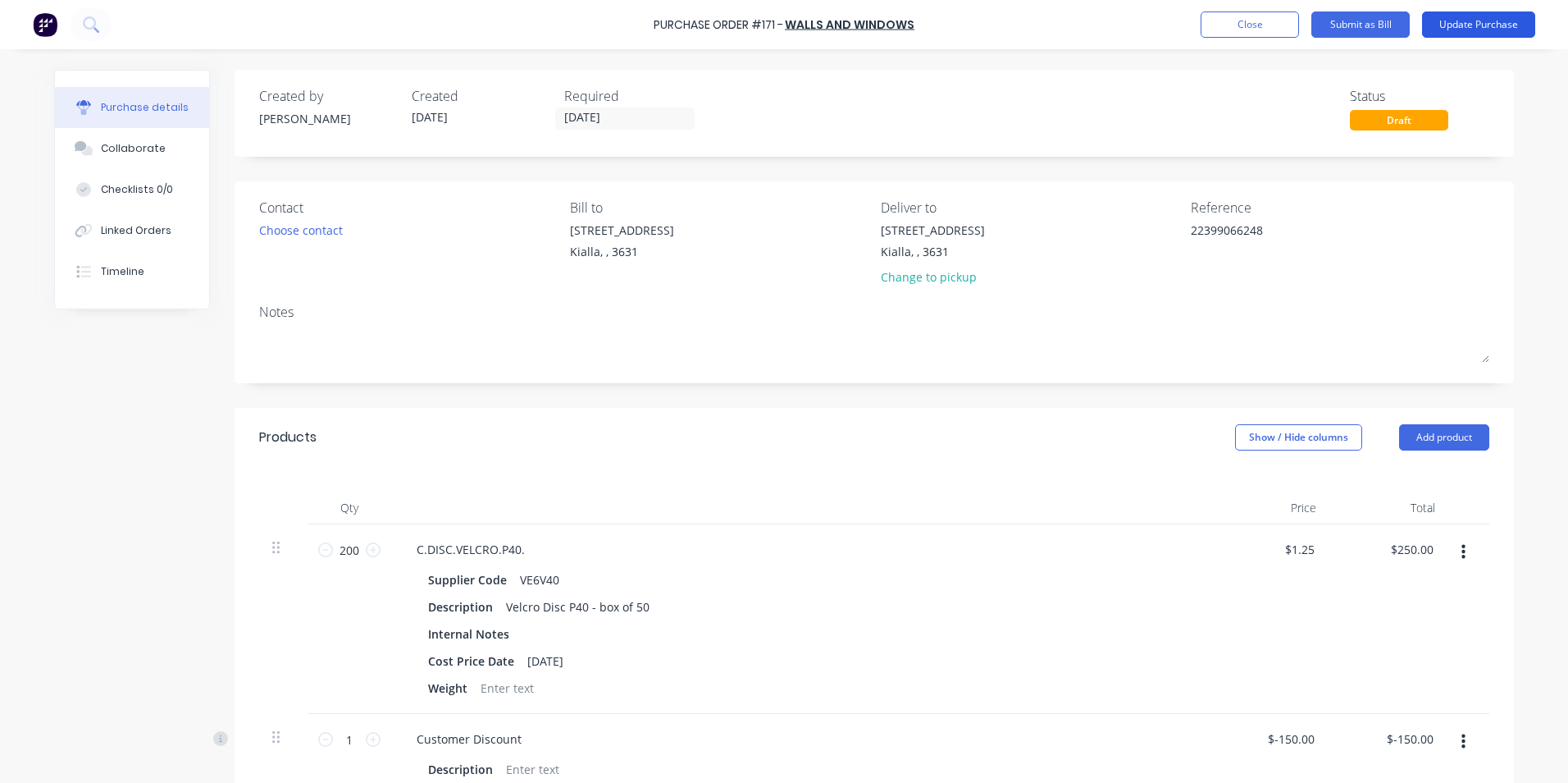
type textarea "22399066248"
type textarea "x"
type textarea "22399066248"
click at [1464, 26] on button "Update Purchase" at bounding box center [1478, 25] width 113 height 27
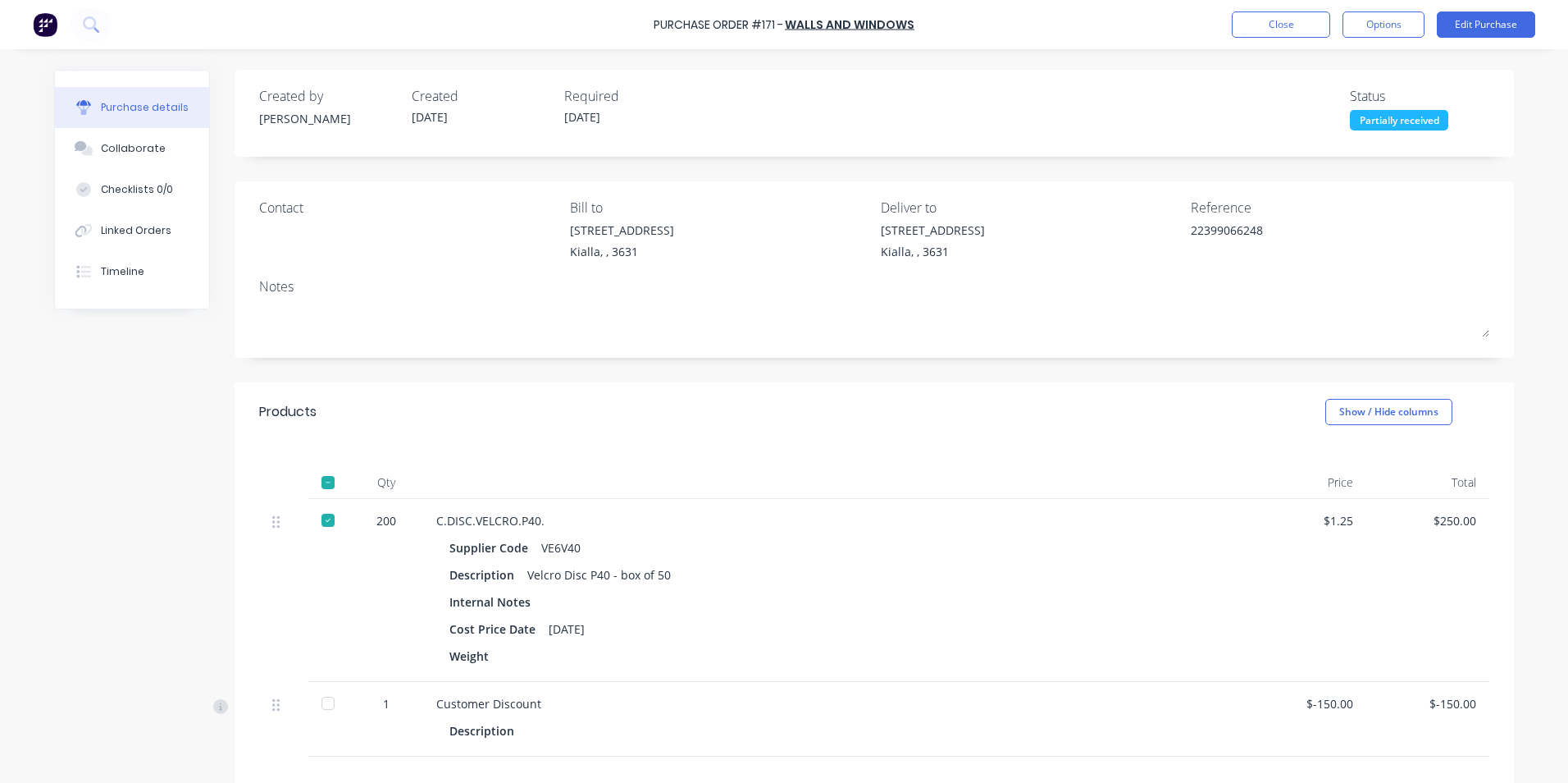
click at [321, 705] on div at bounding box center [328, 703] width 33 height 33
click at [1494, 28] on button "Edit Purchase" at bounding box center [1486, 25] width 99 height 27
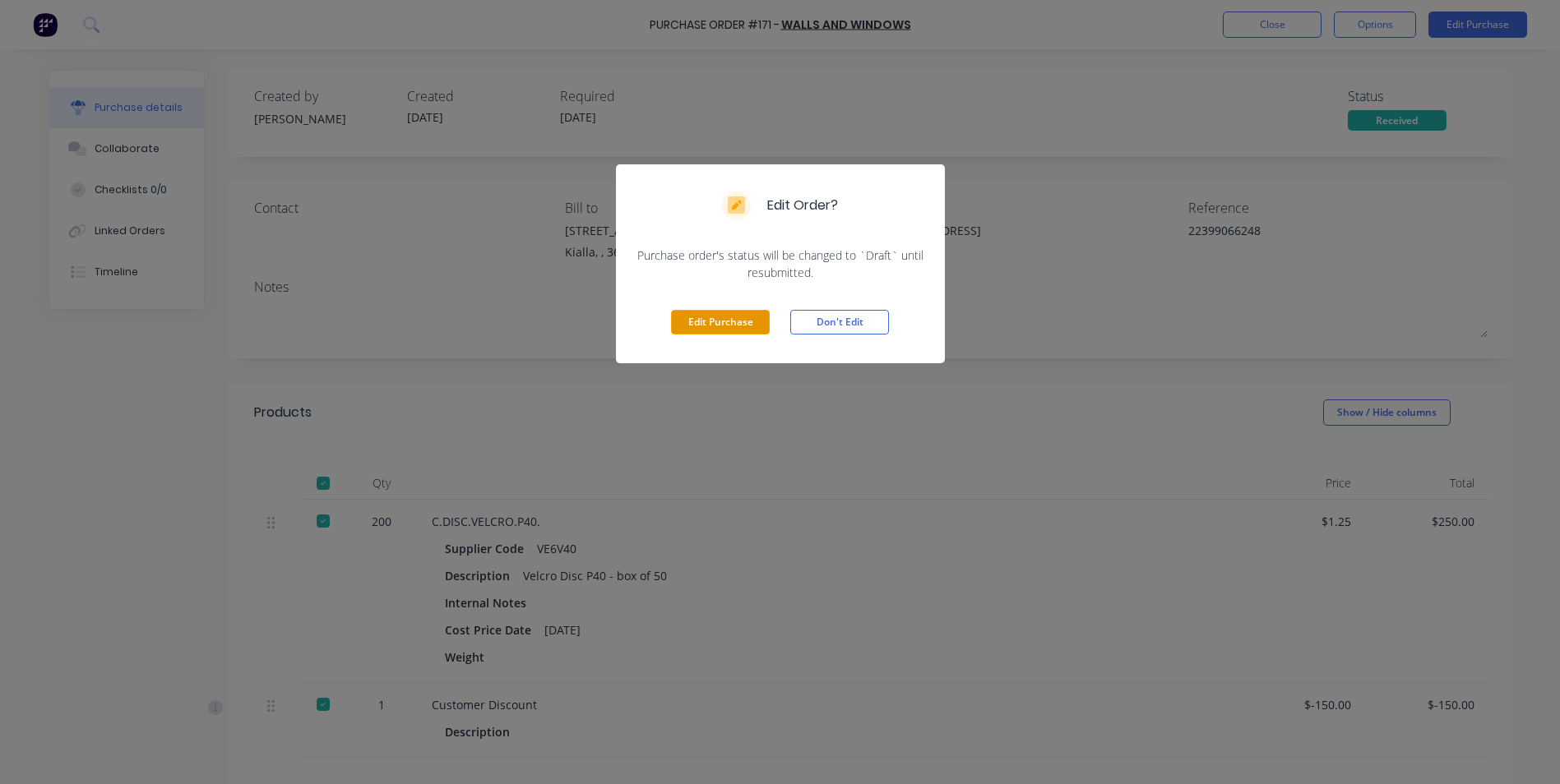
click at [735, 323] on button "Edit Purchase" at bounding box center [720, 321] width 99 height 25
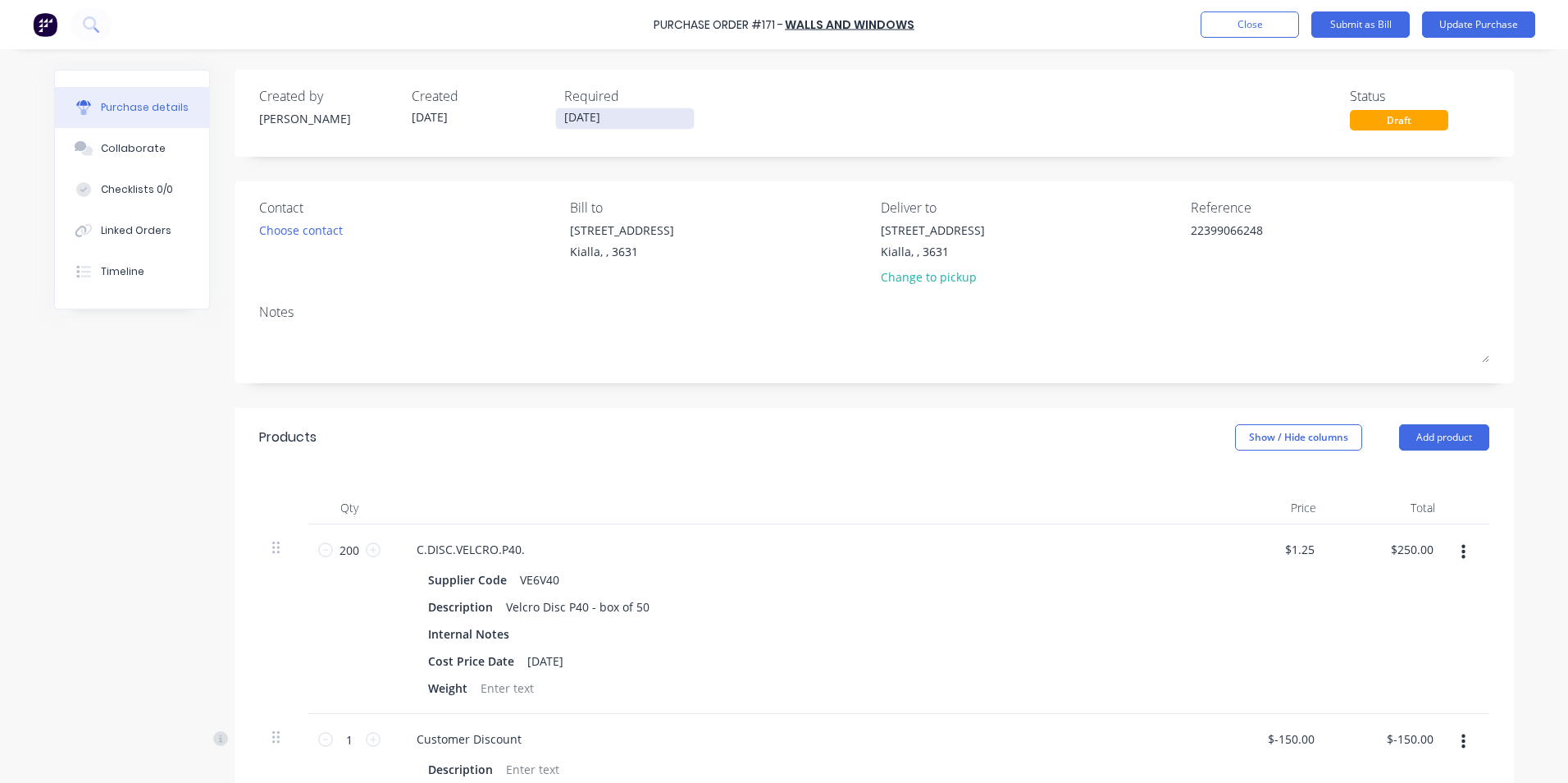
click at [612, 118] on input "04/09/25" at bounding box center [625, 118] width 138 height 21
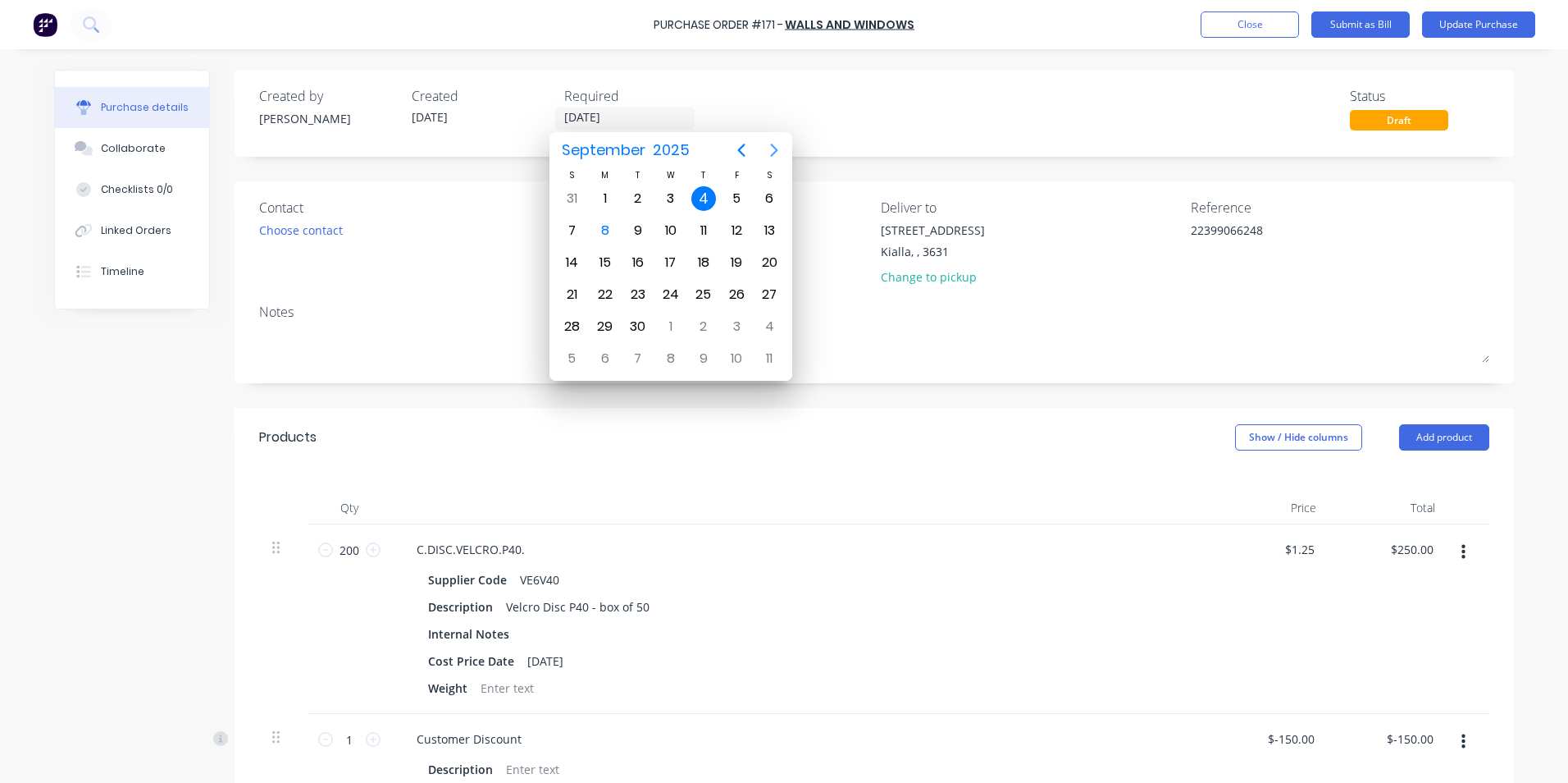
click at [778, 148] on icon "Next page" at bounding box center [775, 150] width 20 height 20
click at [732, 323] on div "31" at bounding box center [736, 326] width 25 height 25
type textarea "x"
type input "31/10/25"
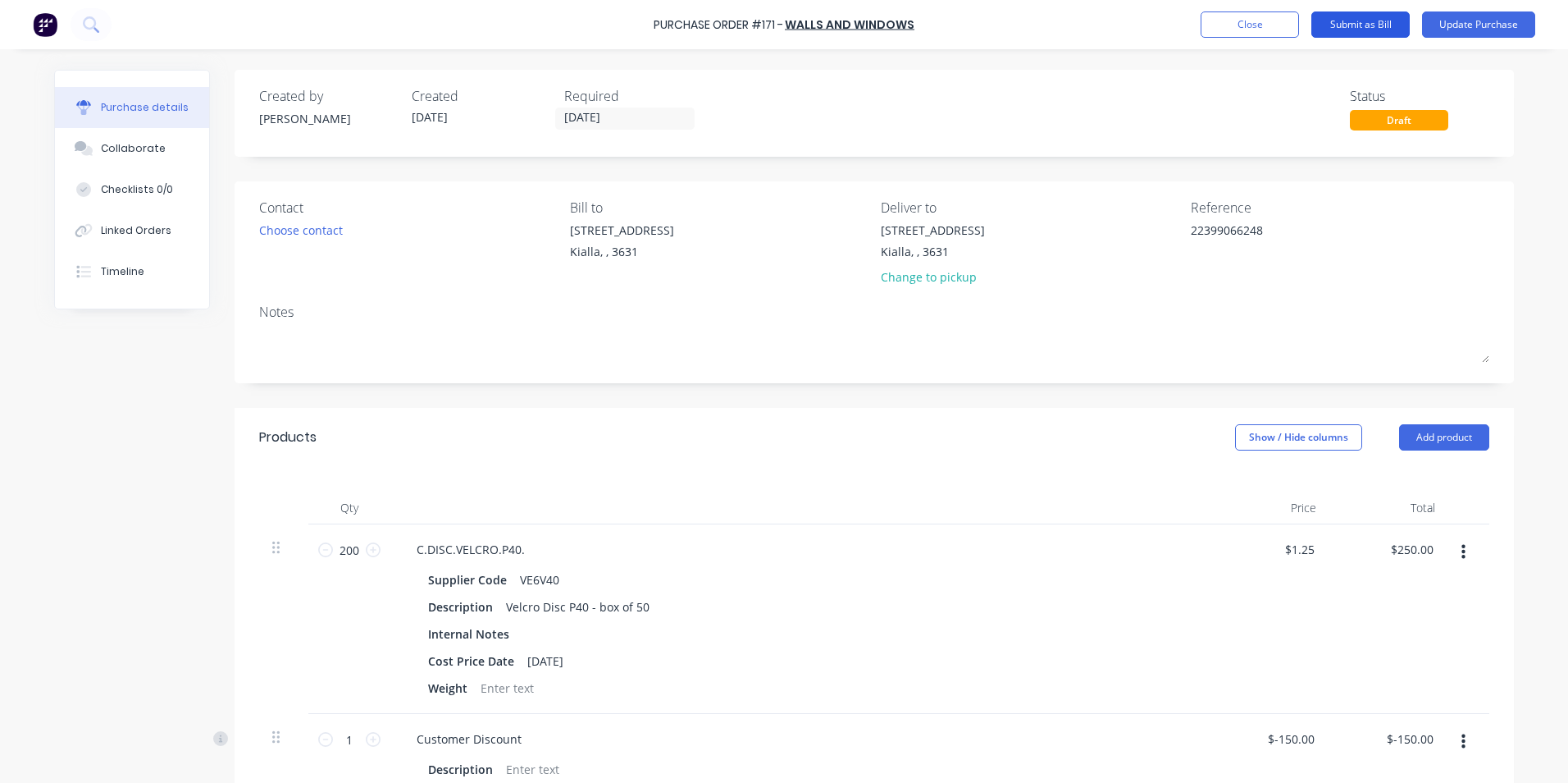
click at [1381, 27] on button "Submit as Bill" at bounding box center [1361, 25] width 99 height 27
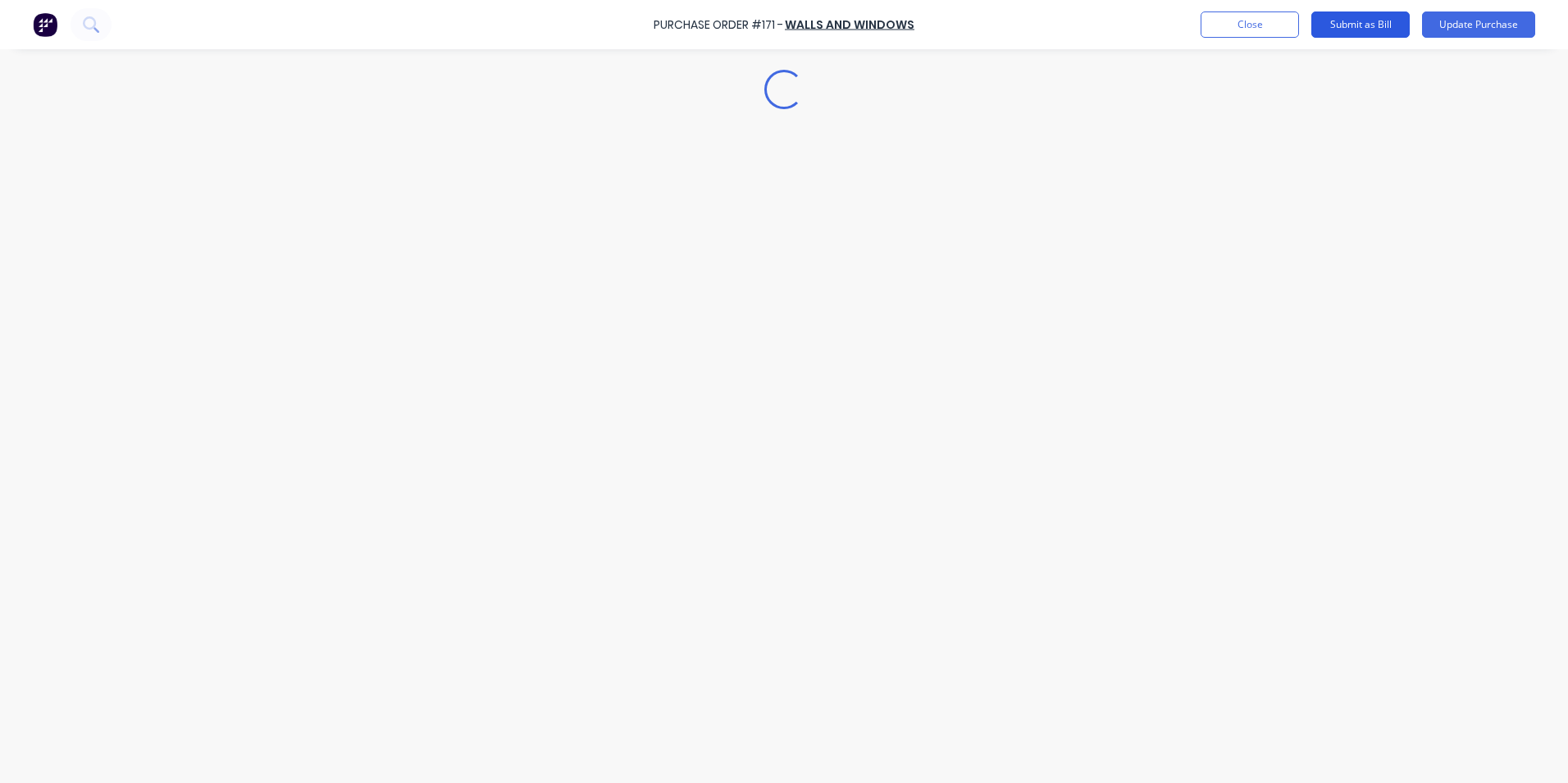
type textarea "x"
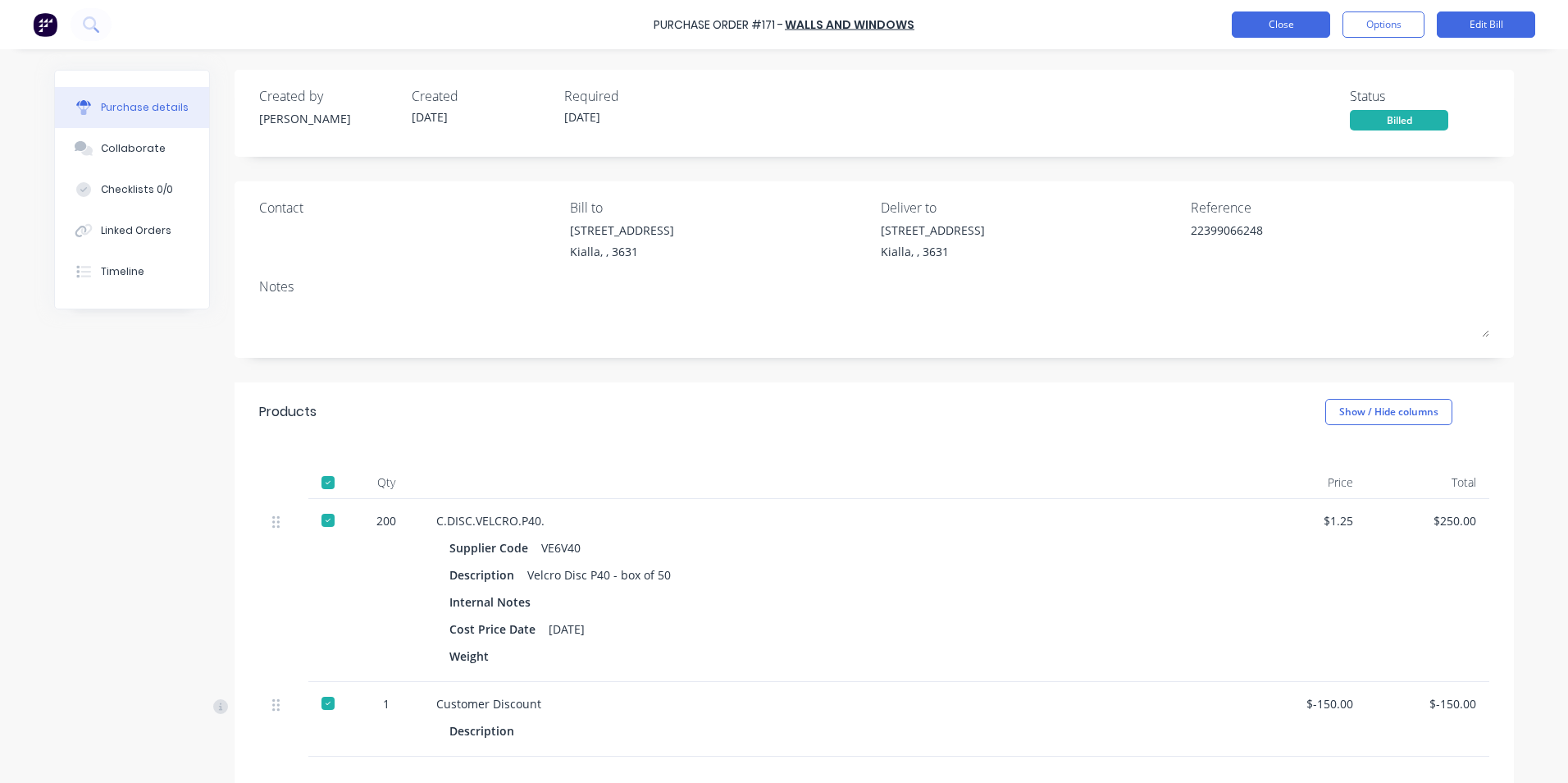
click at [1304, 22] on button "Close" at bounding box center [1281, 25] width 99 height 27
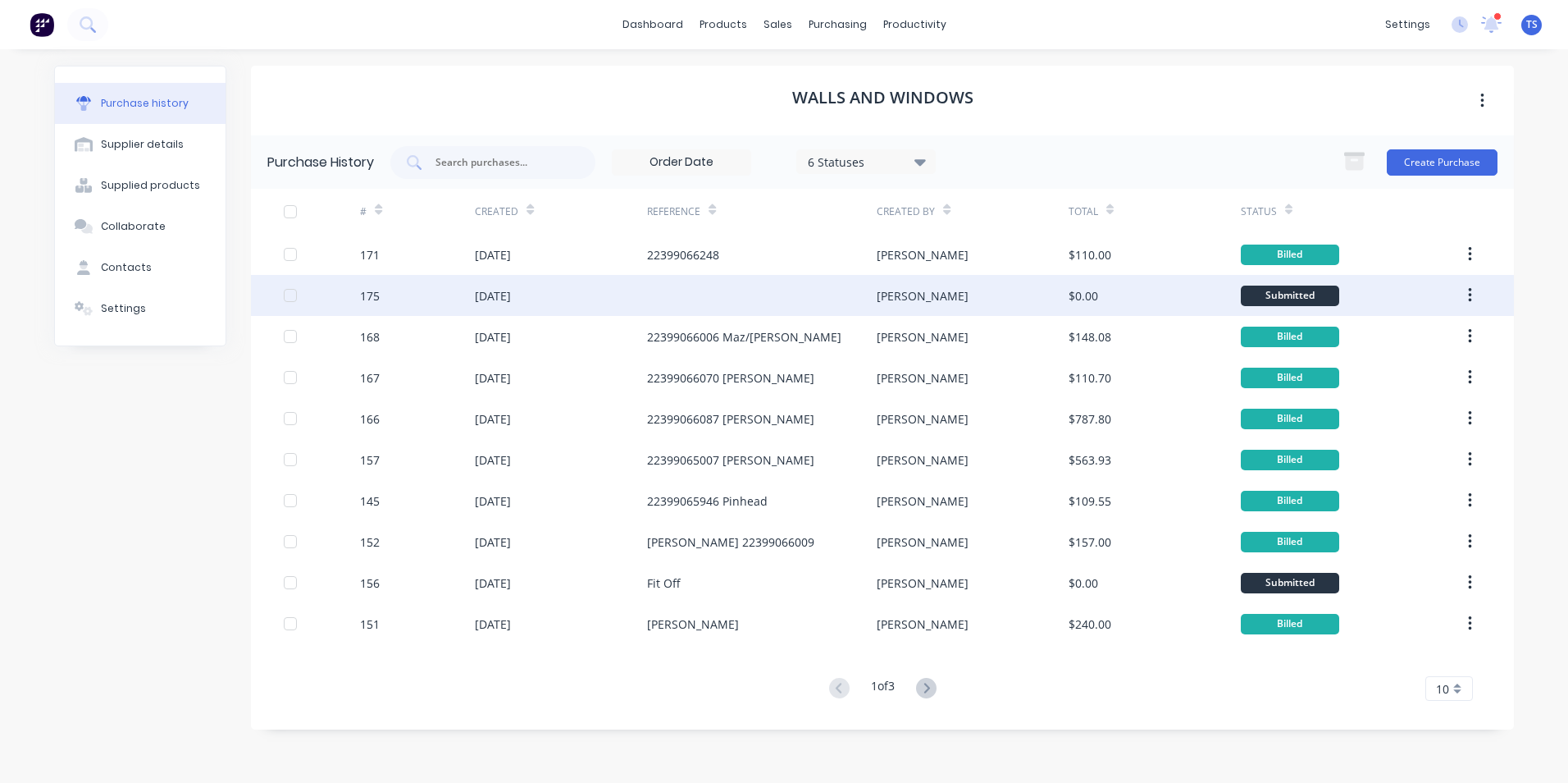
click at [511, 302] on div "[DATE]" at bounding box center [492, 295] width 37 height 17
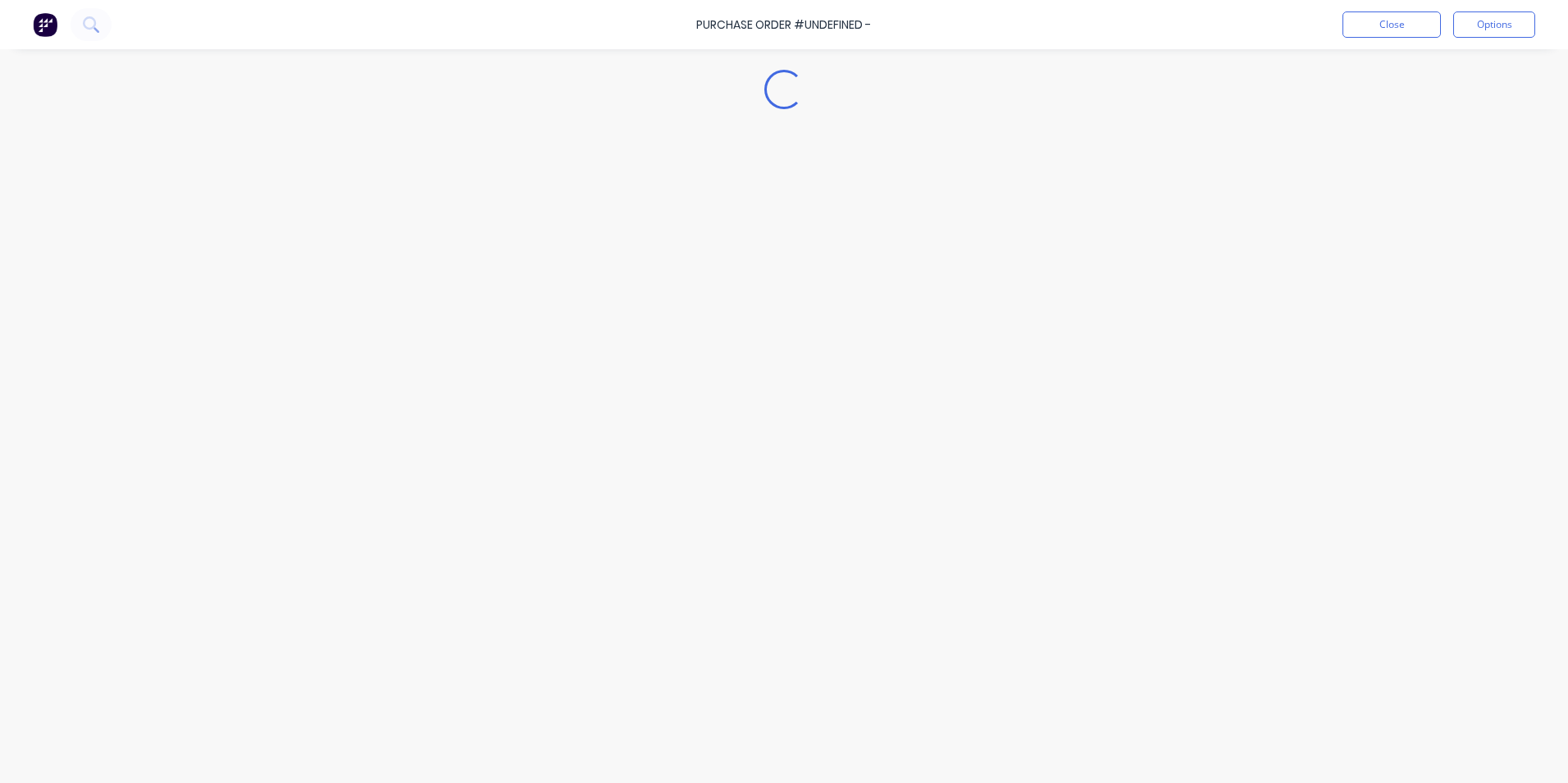
click at [516, 302] on div "Loading..." at bounding box center [784, 367] width 1493 height 701
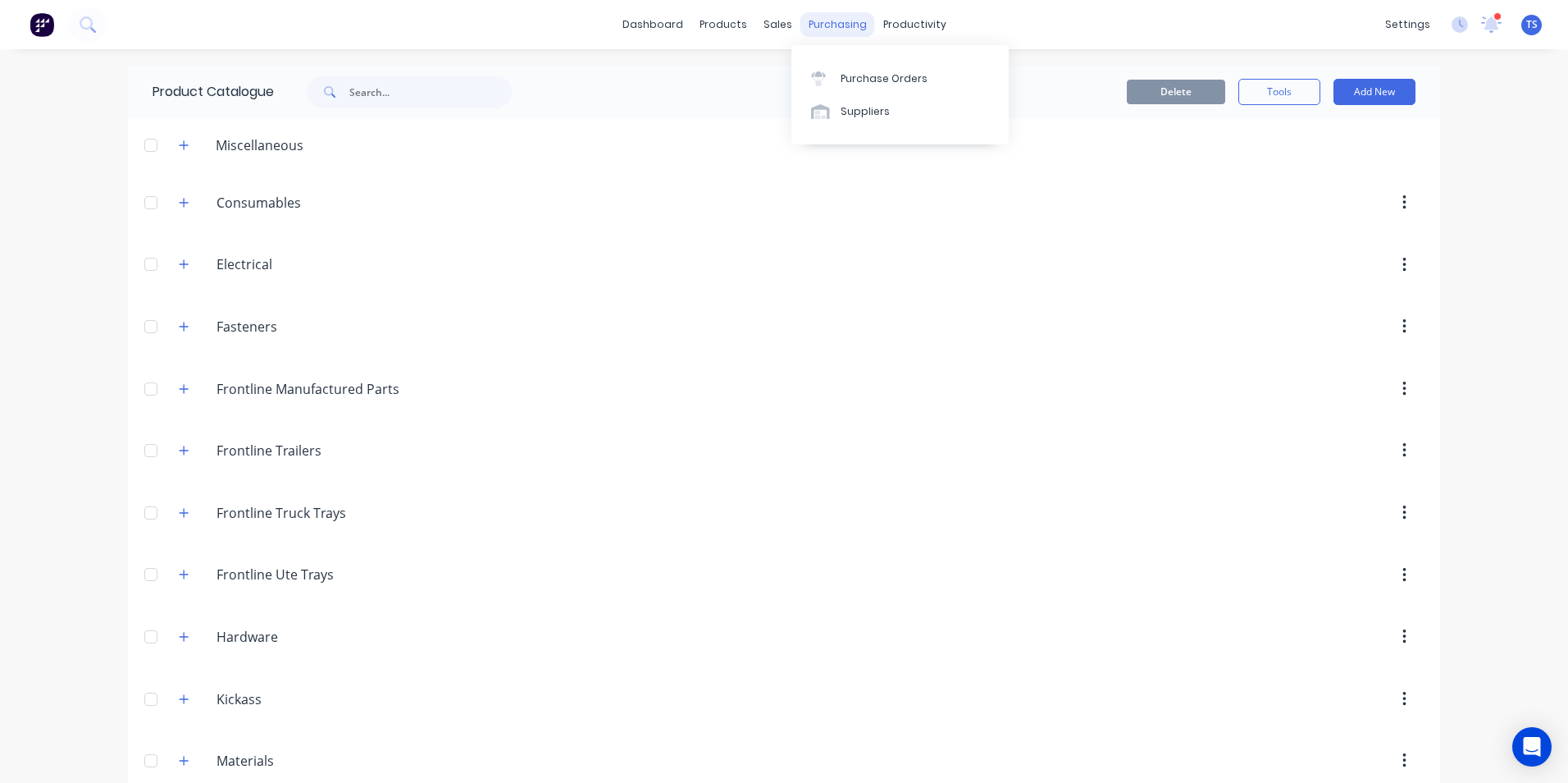
click at [829, 21] on div "purchasing" at bounding box center [838, 24] width 75 height 25
click at [876, 75] on div "Purchase Orders" at bounding box center [884, 78] width 87 height 15
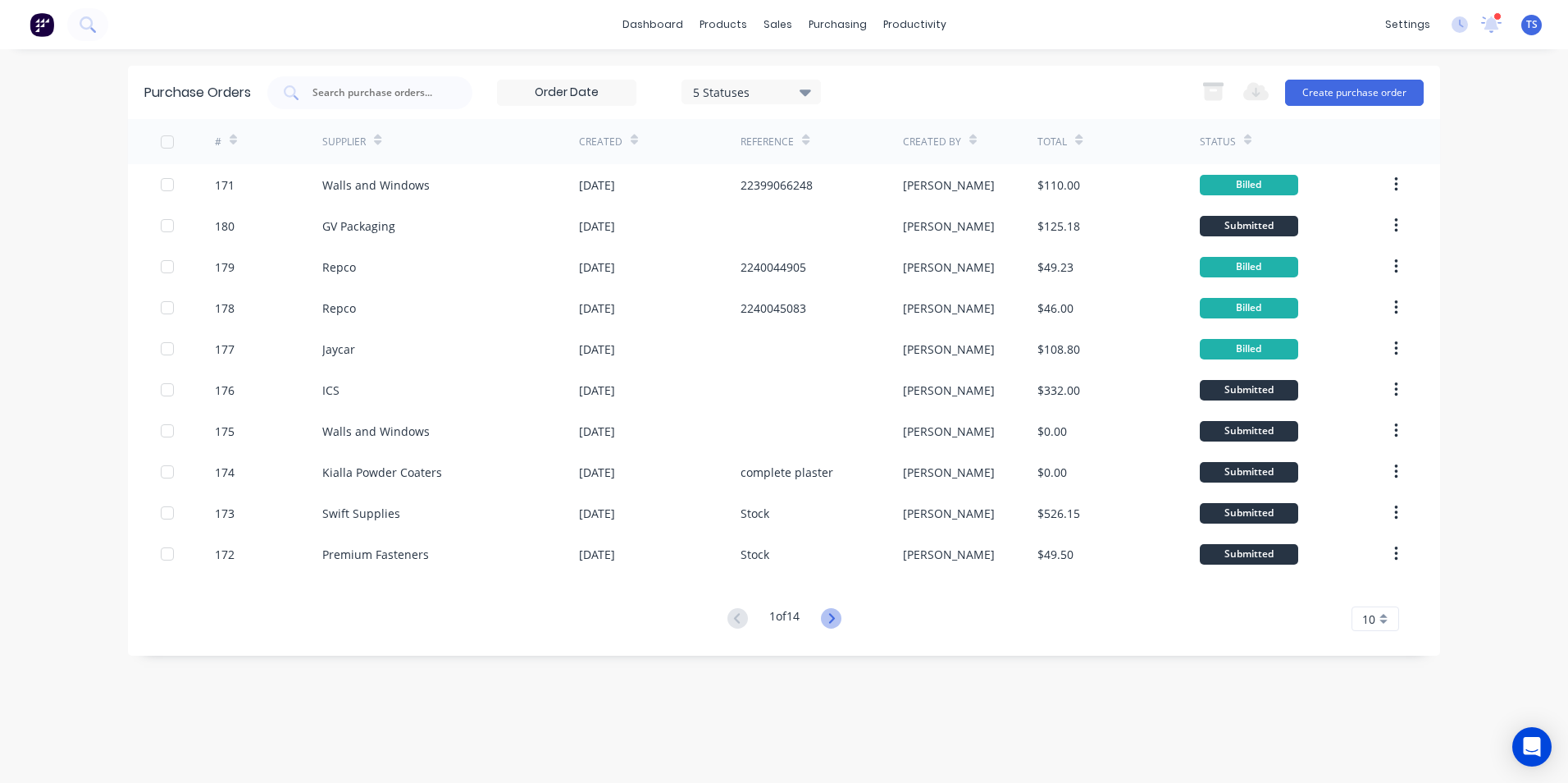
click at [835, 614] on icon at bounding box center [831, 618] width 21 height 21
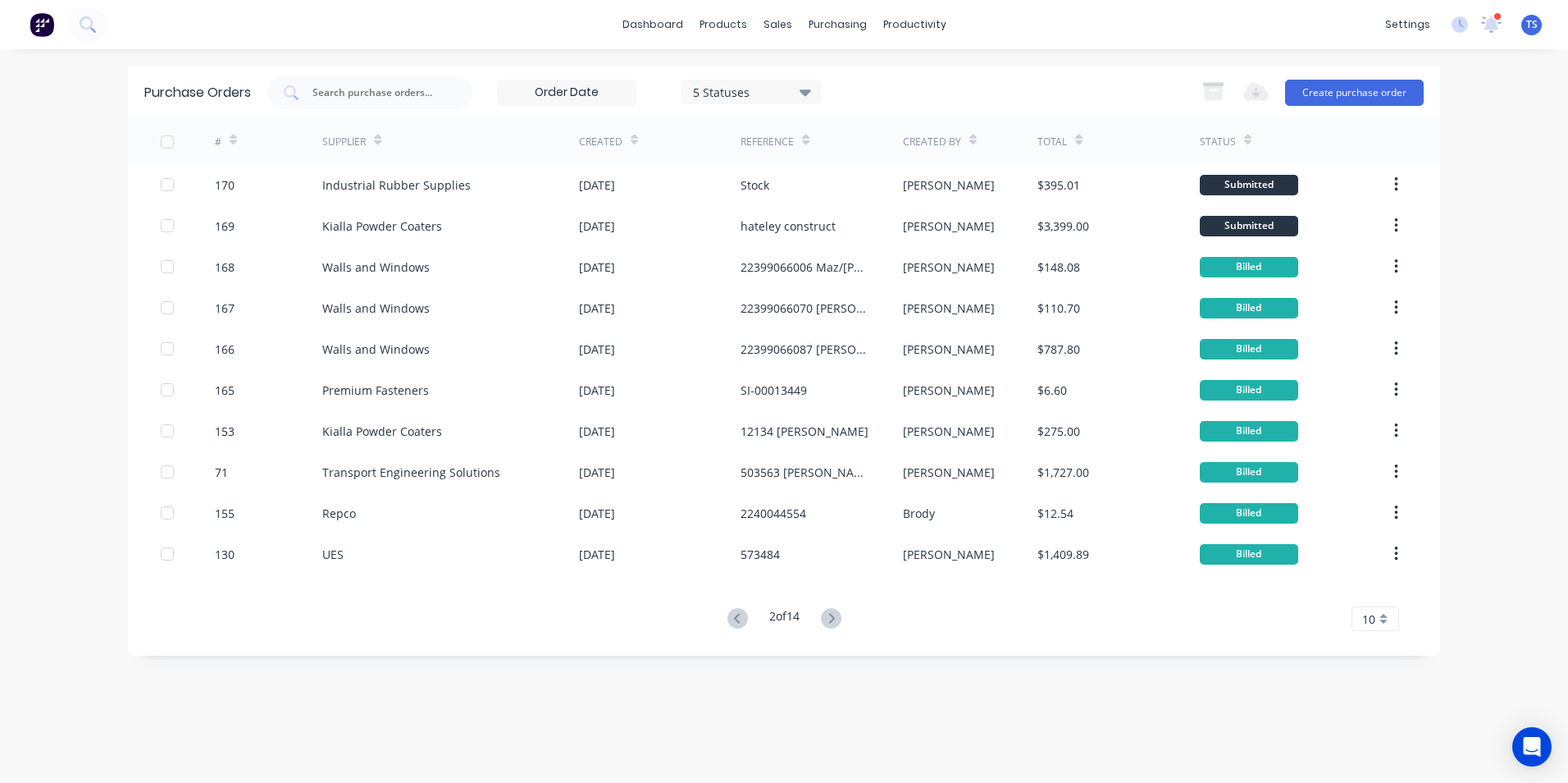
click at [811, 88] on icon at bounding box center [805, 92] width 12 height 18
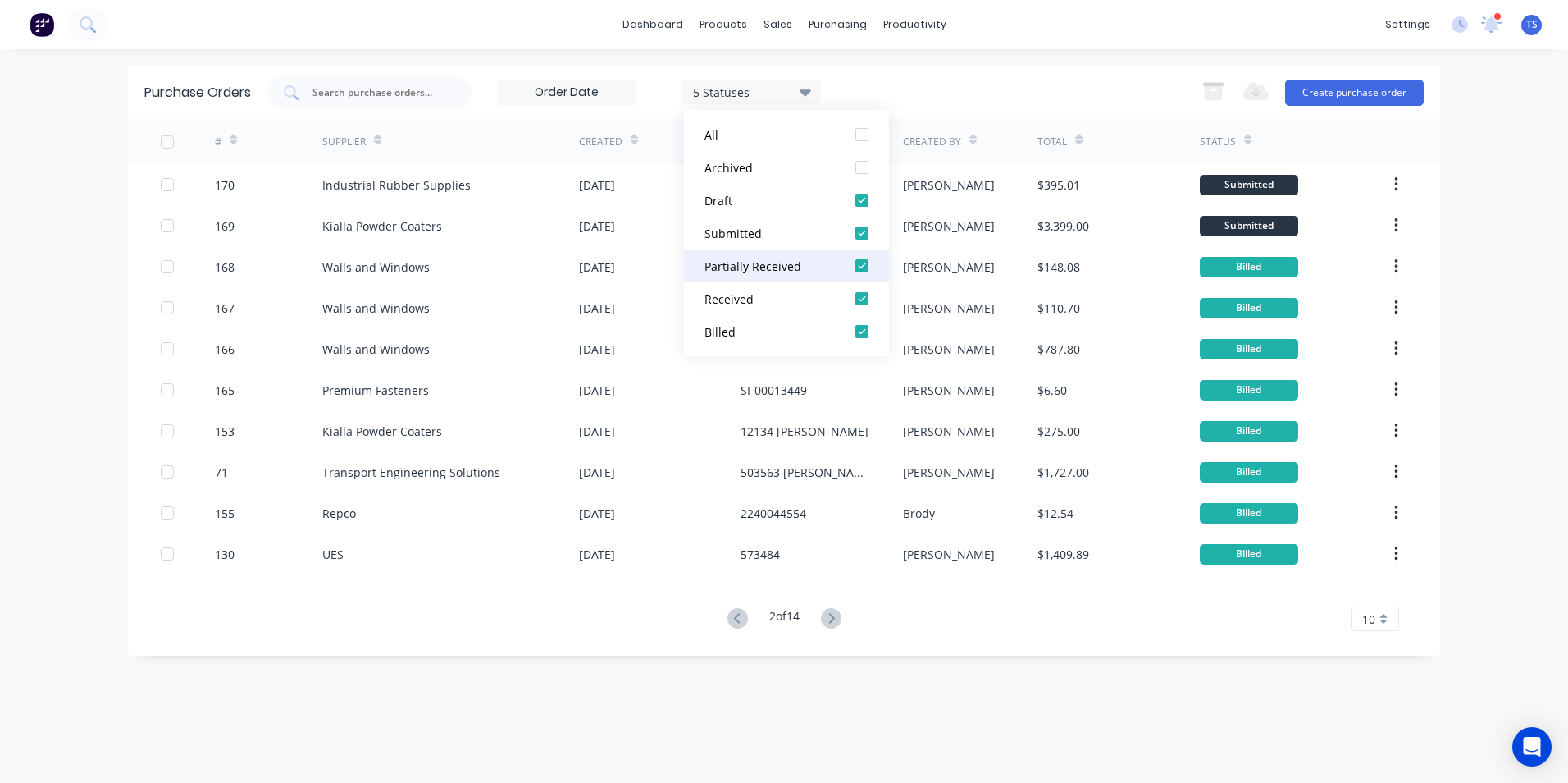
click at [861, 265] on div at bounding box center [861, 266] width 33 height 33
click at [861, 295] on div at bounding box center [861, 298] width 33 height 33
click at [860, 335] on div at bounding box center [861, 331] width 33 height 33
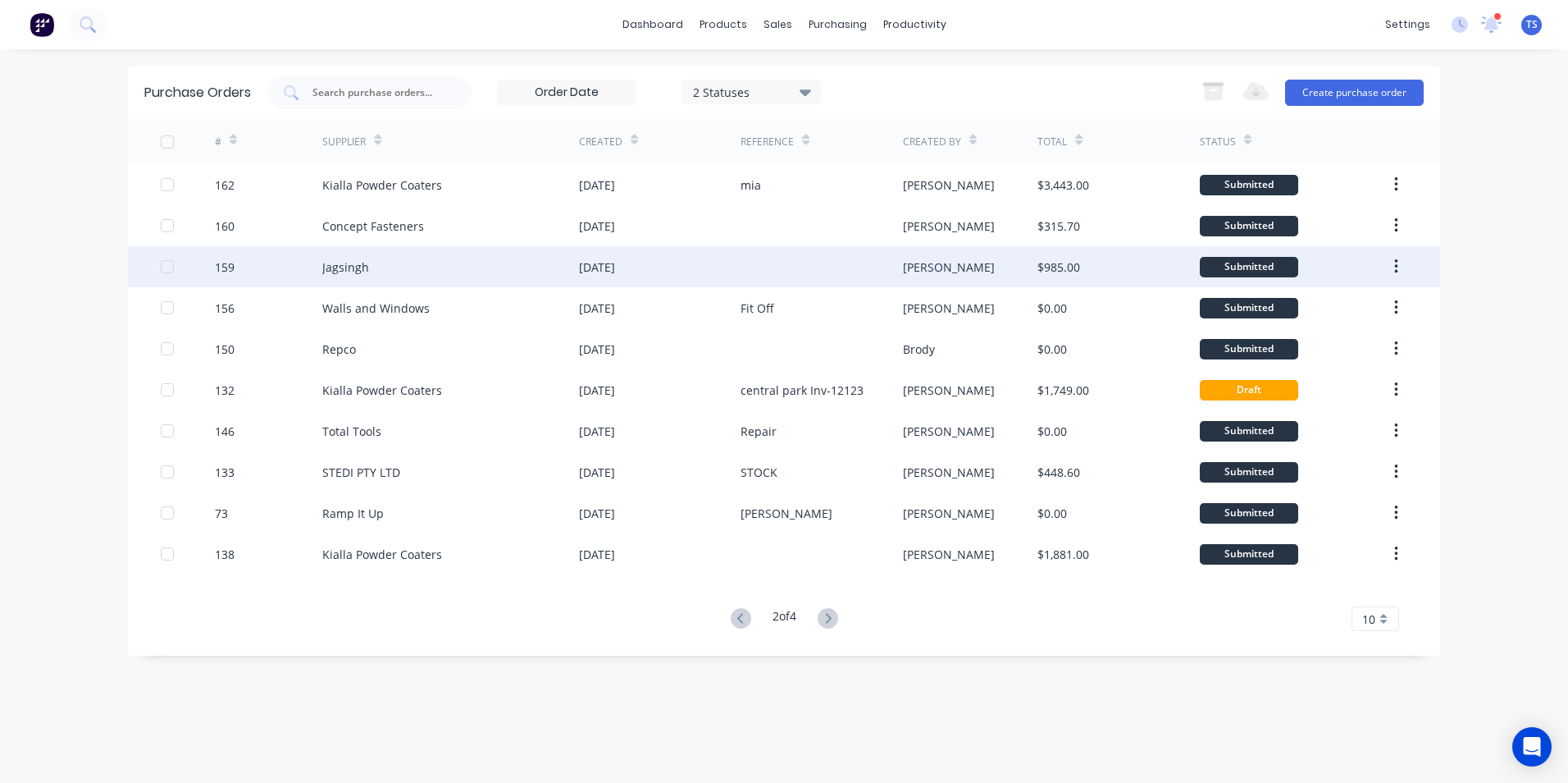
click at [381, 267] on div "Jagsingh" at bounding box center [451, 267] width 257 height 41
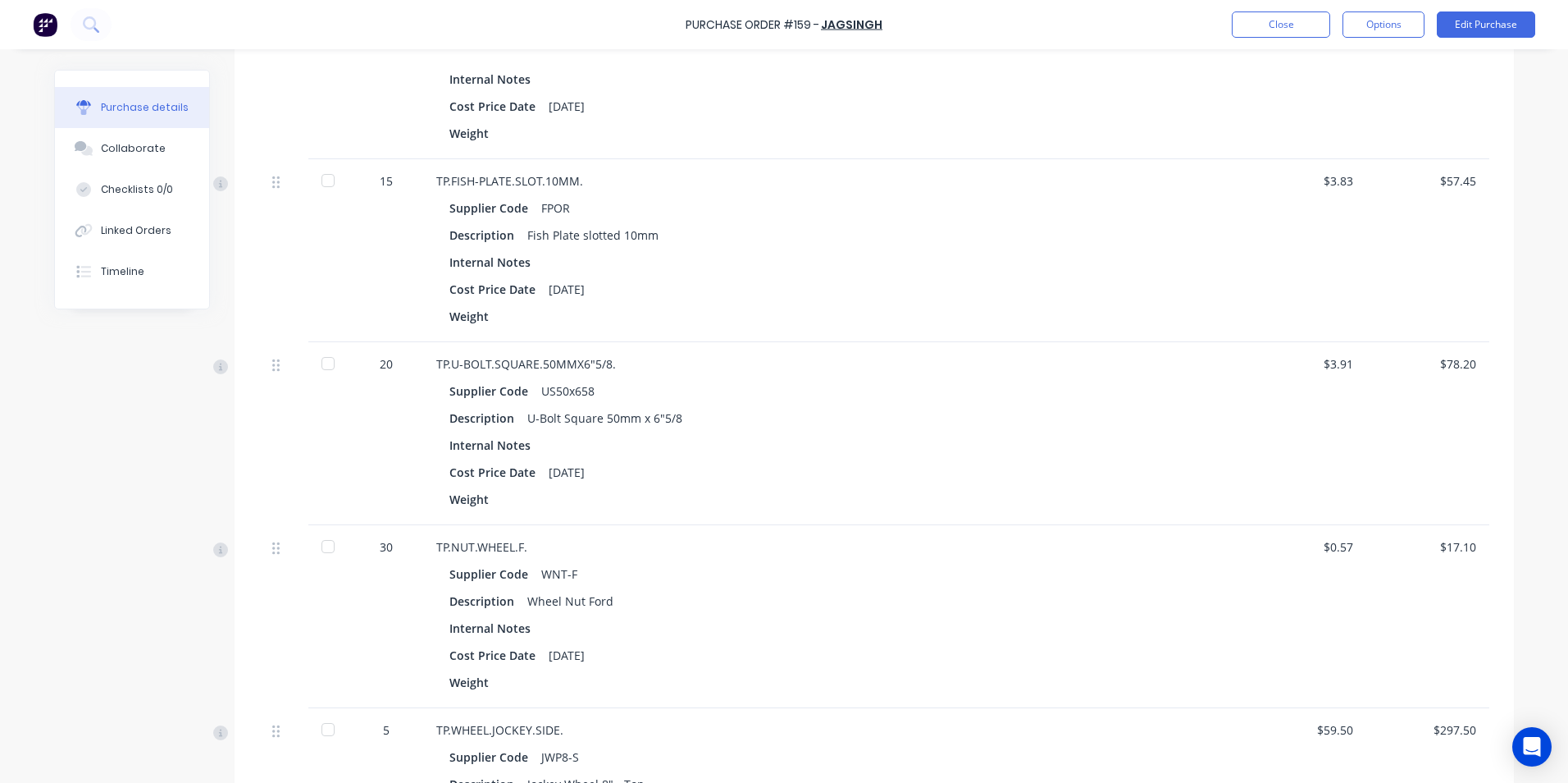
scroll to position [228, 0]
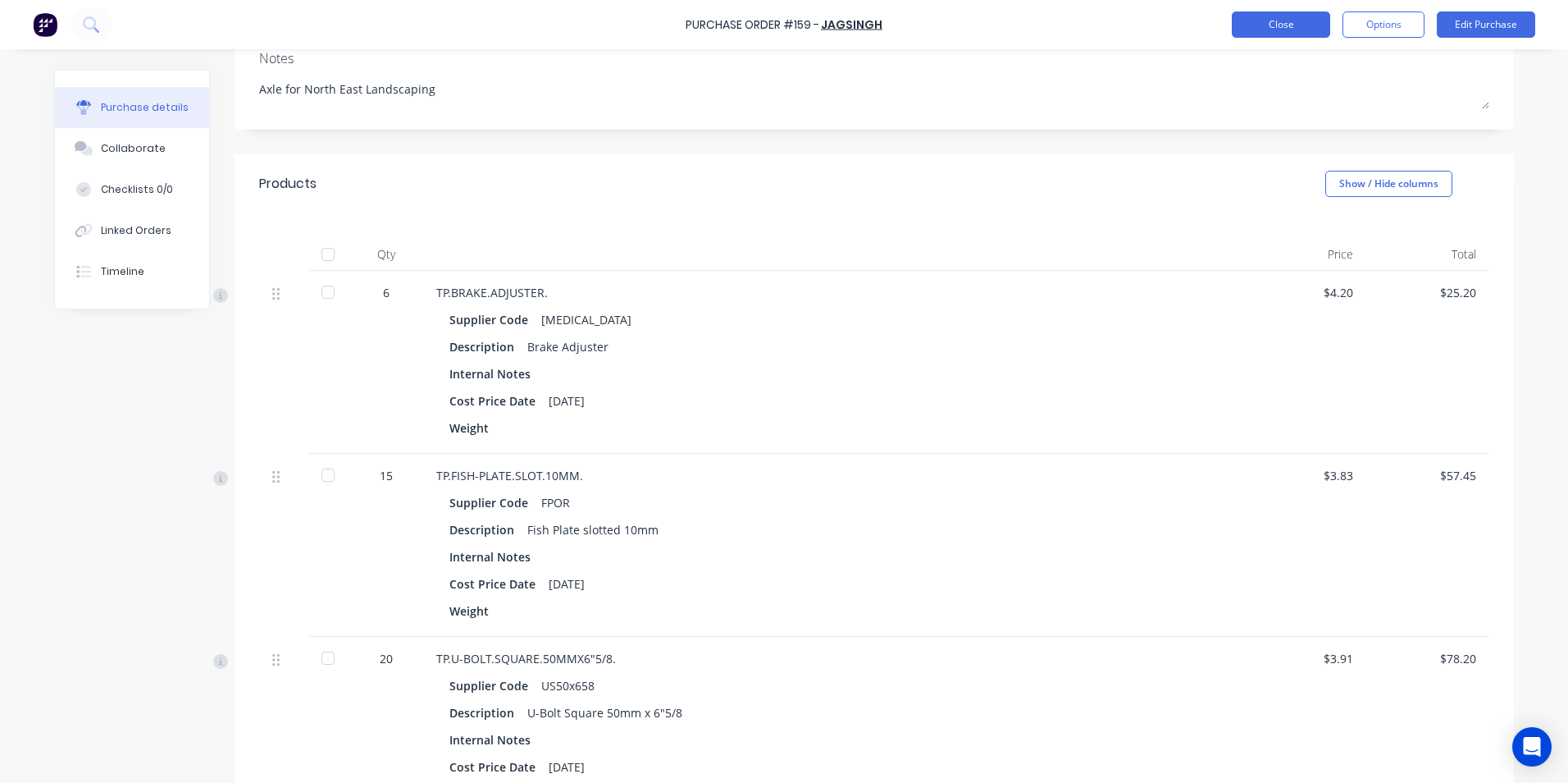
click at [1284, 20] on button "Close" at bounding box center [1281, 25] width 99 height 27
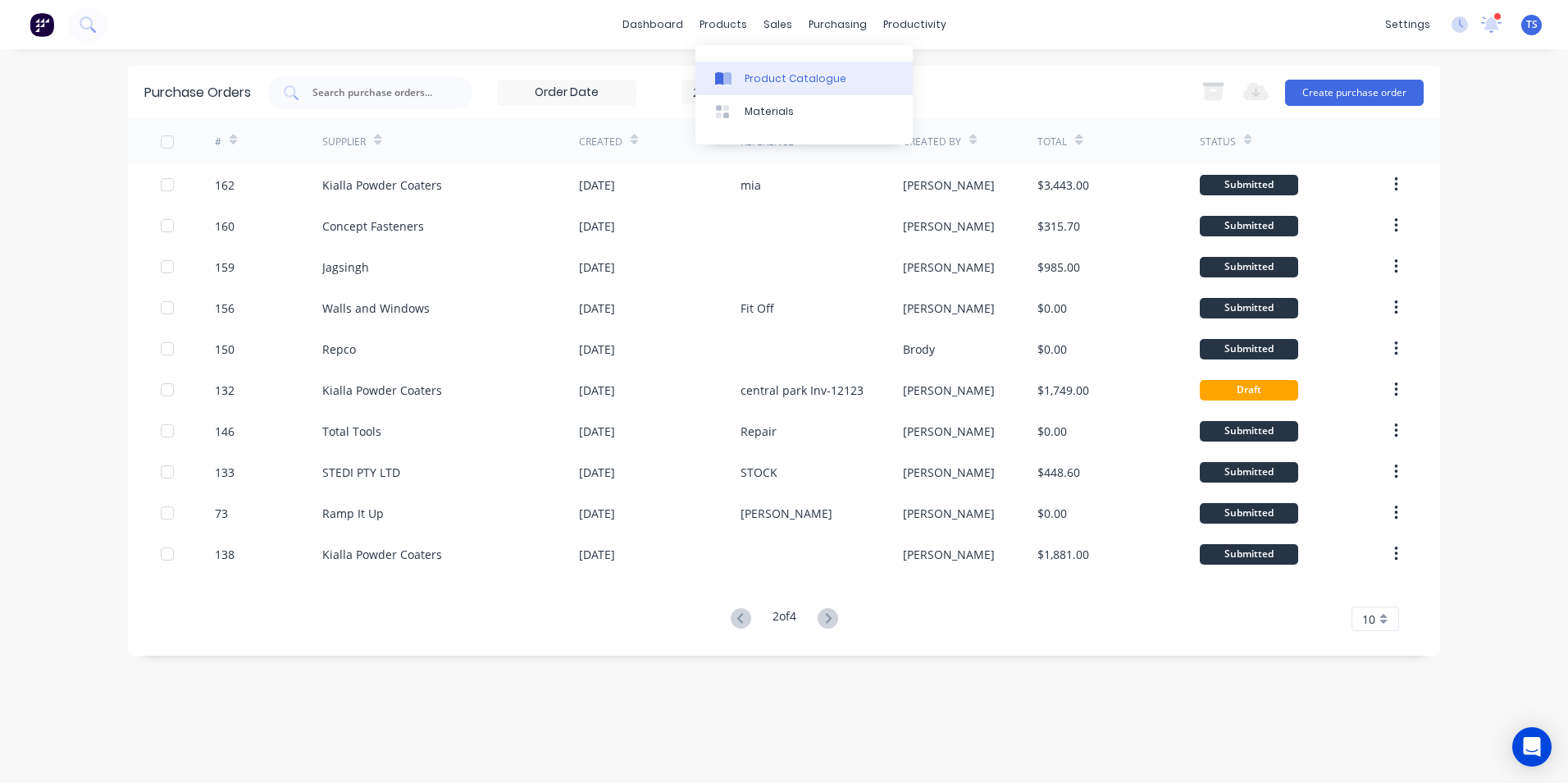
click at [760, 81] on div "Product Catalogue" at bounding box center [795, 78] width 102 height 15
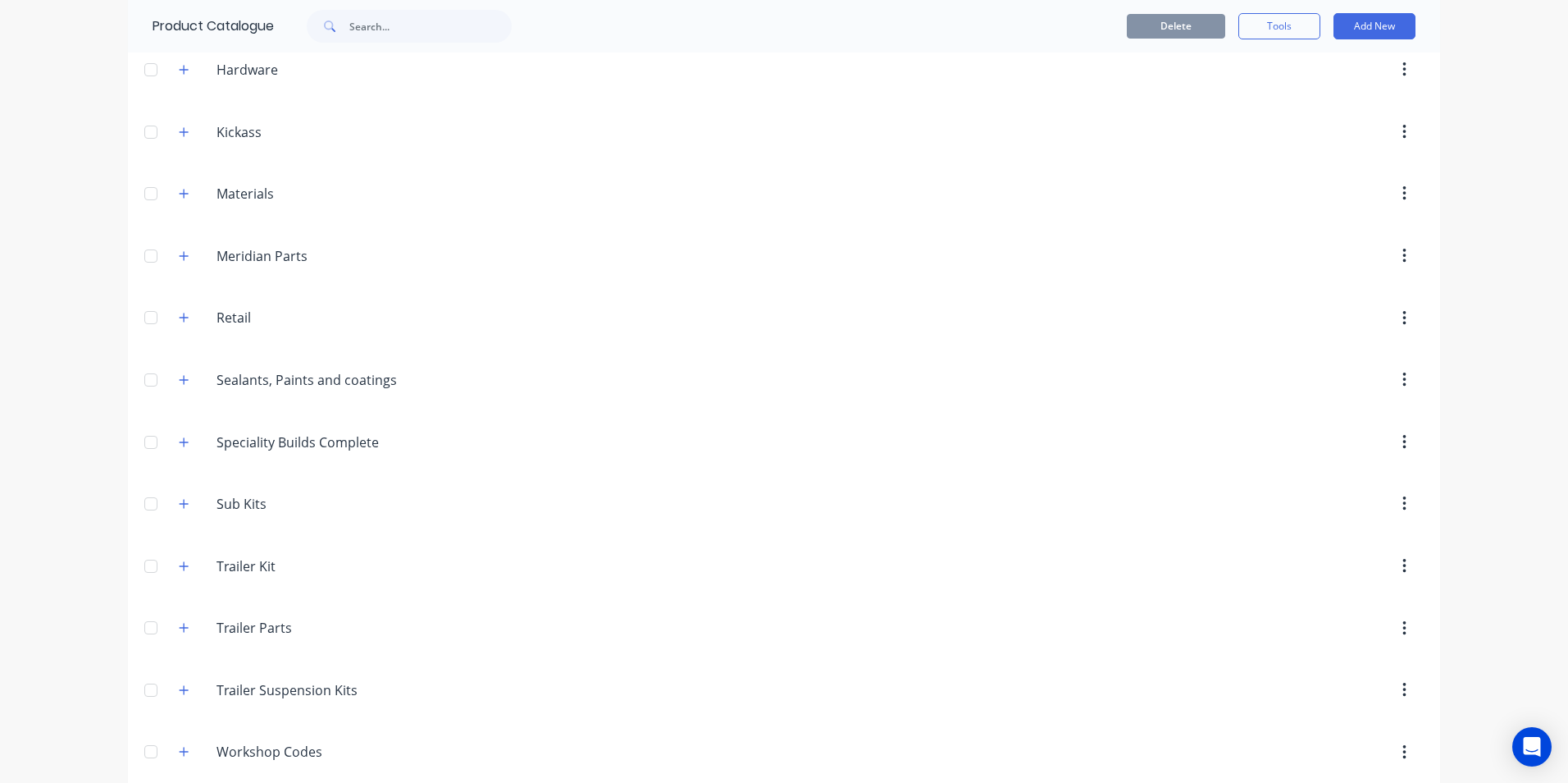
scroll to position [575, 0]
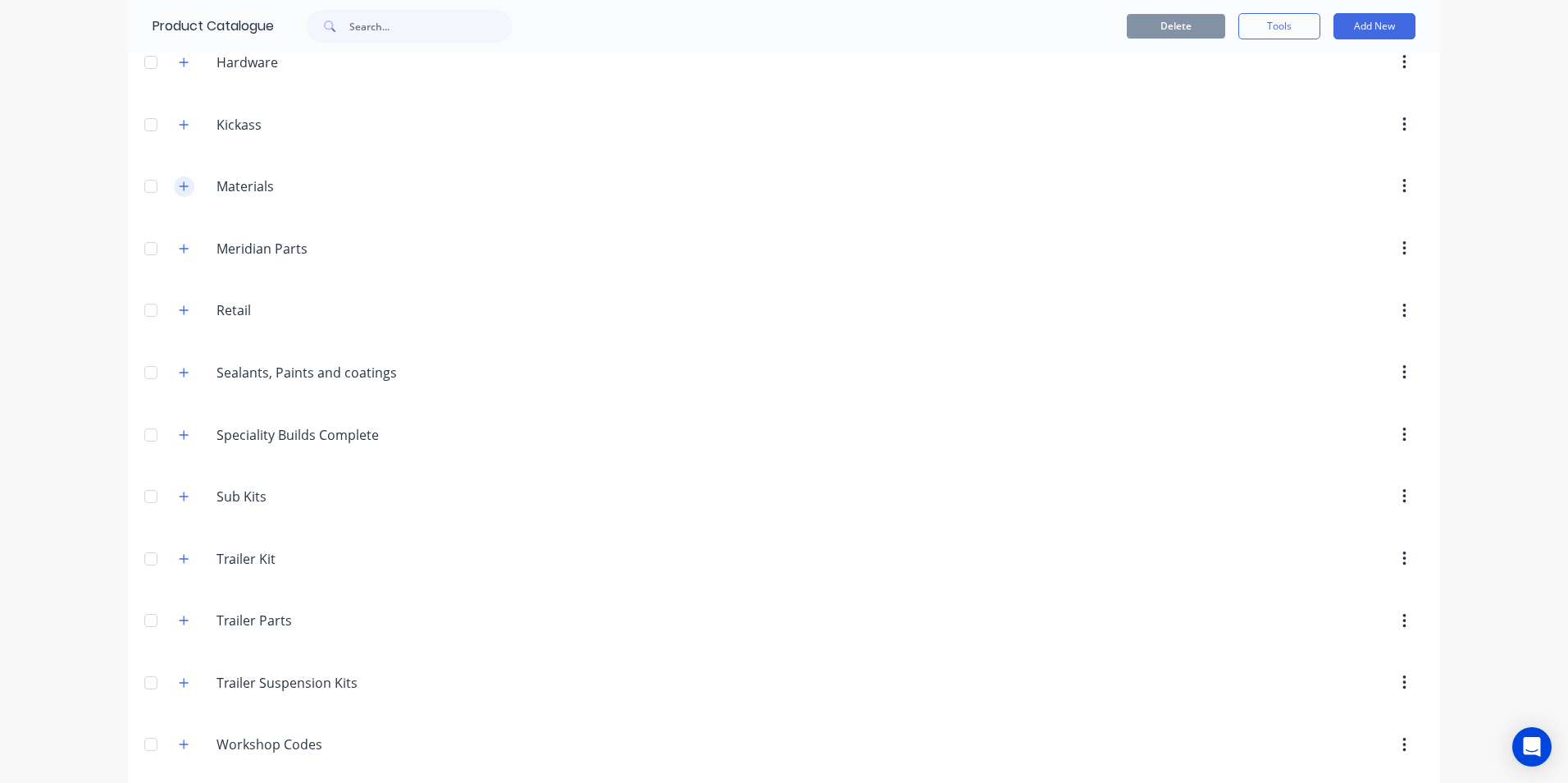
click at [183, 185] on icon "button" at bounding box center [184, 187] width 10 height 12
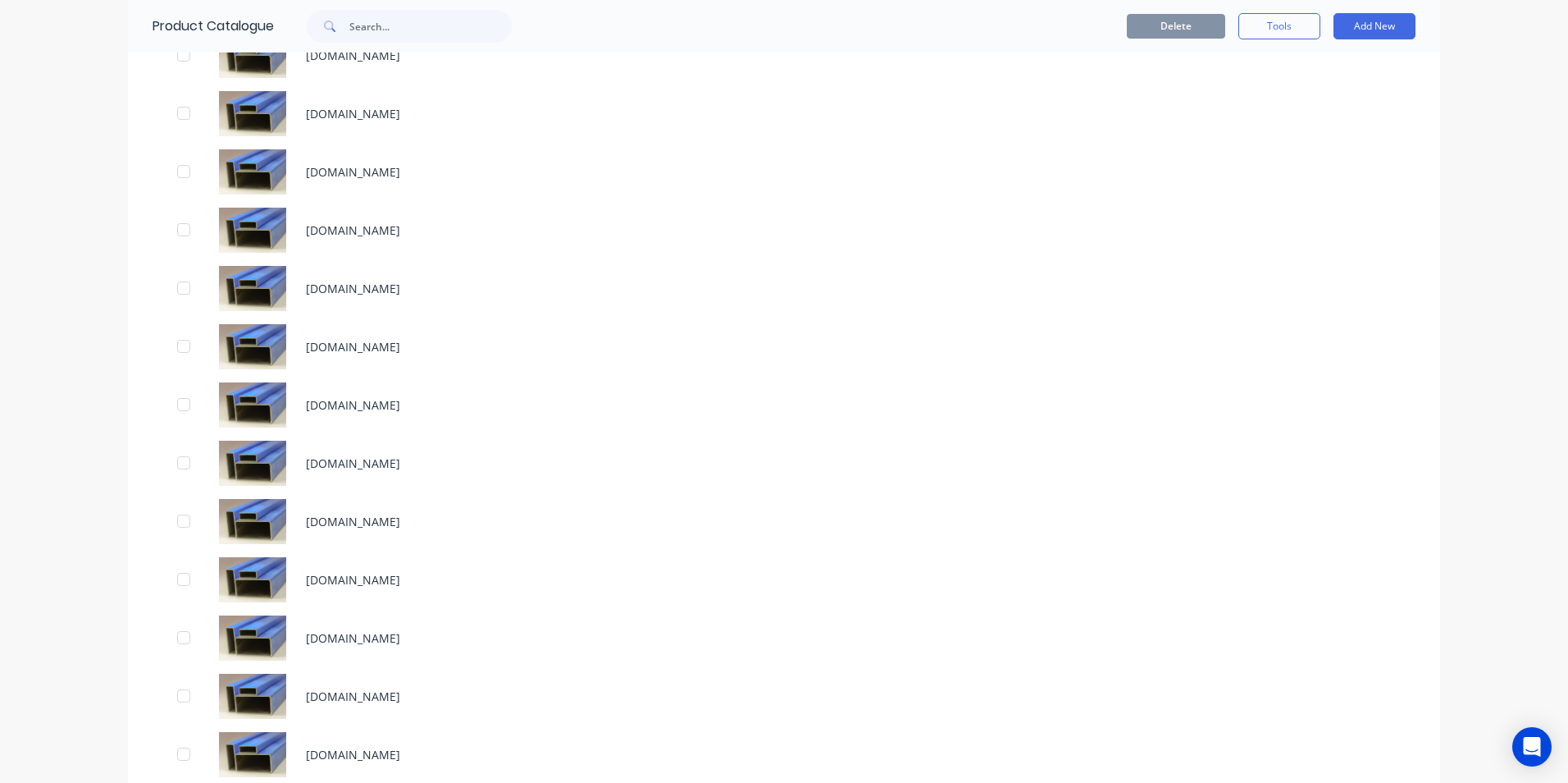
scroll to position [2708, 0]
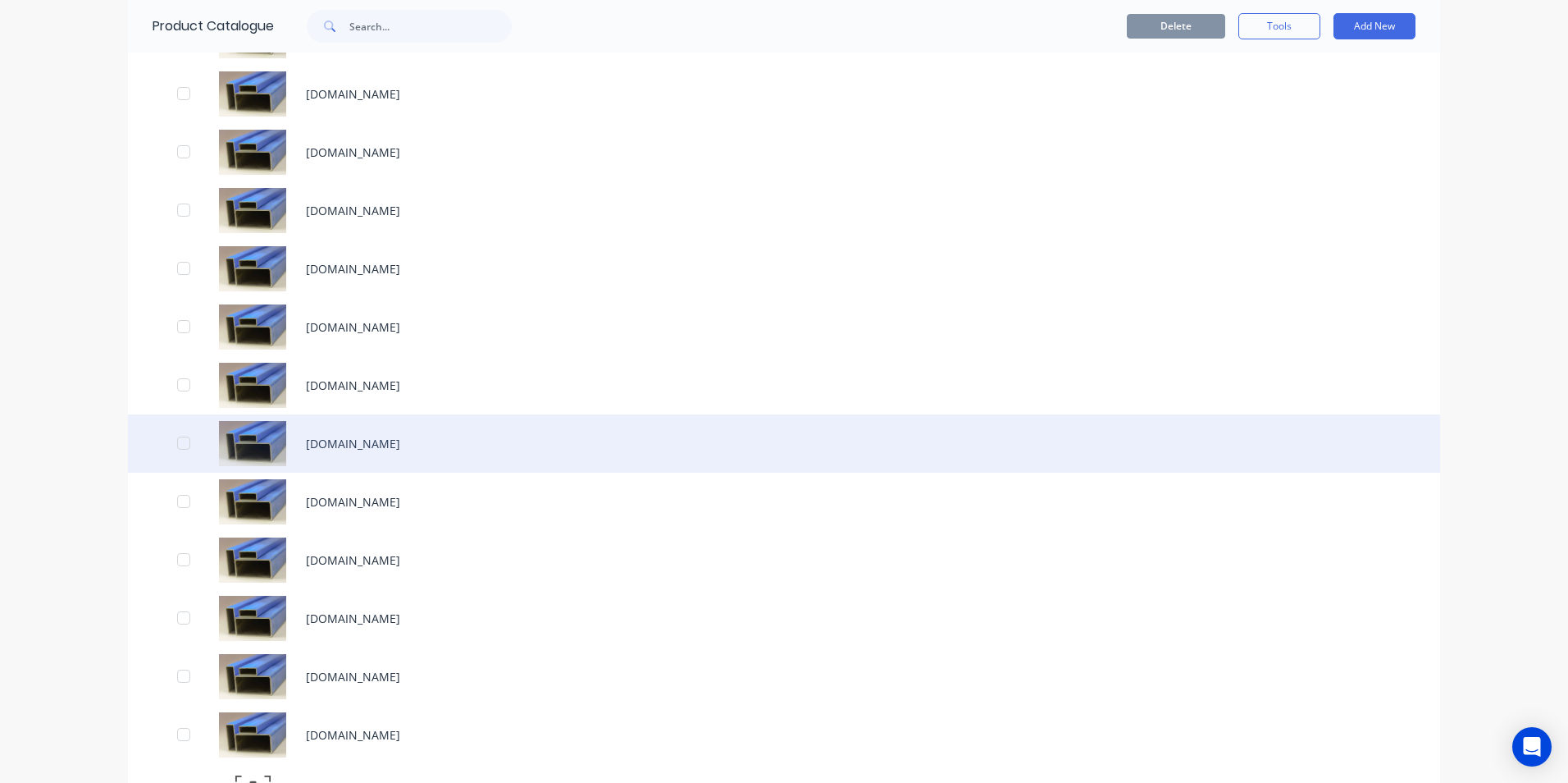
click at [326, 439] on div "[DOMAIN_NAME]" at bounding box center [784, 443] width 1312 height 58
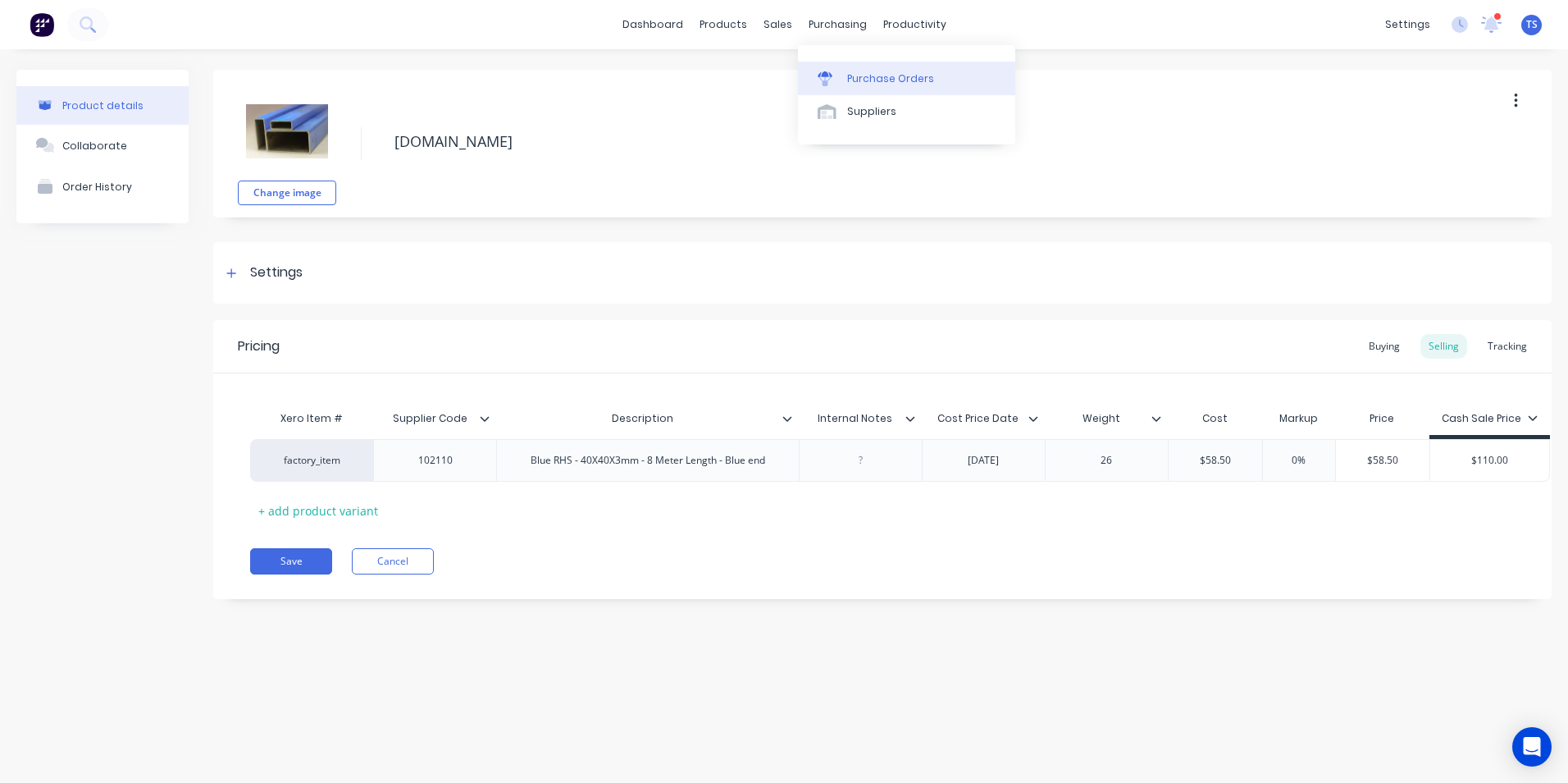
click at [872, 81] on div "Purchase Orders" at bounding box center [891, 78] width 87 height 15
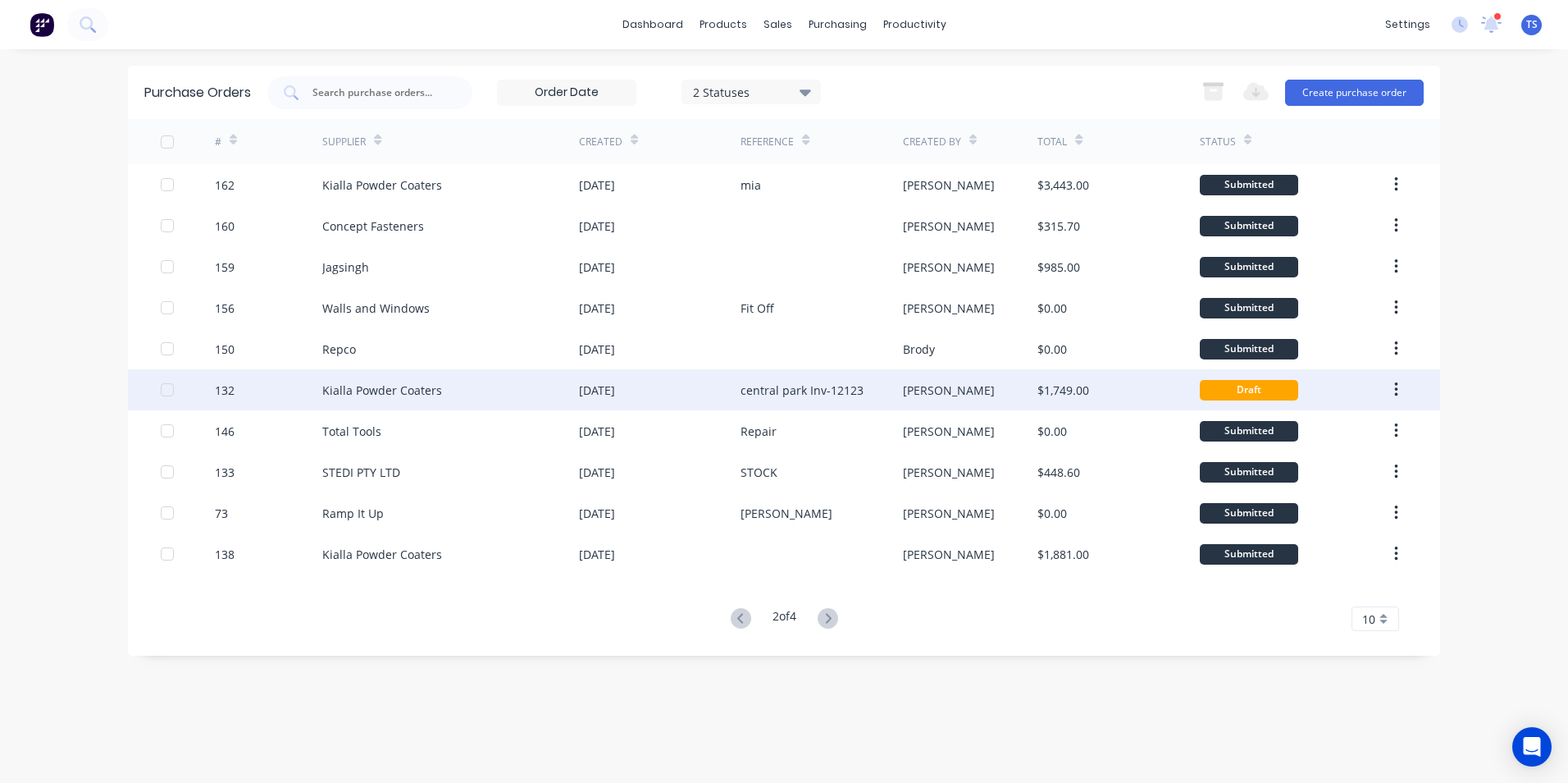
click at [411, 391] on div "Kialla Powder Coaters" at bounding box center [382, 389] width 119 height 17
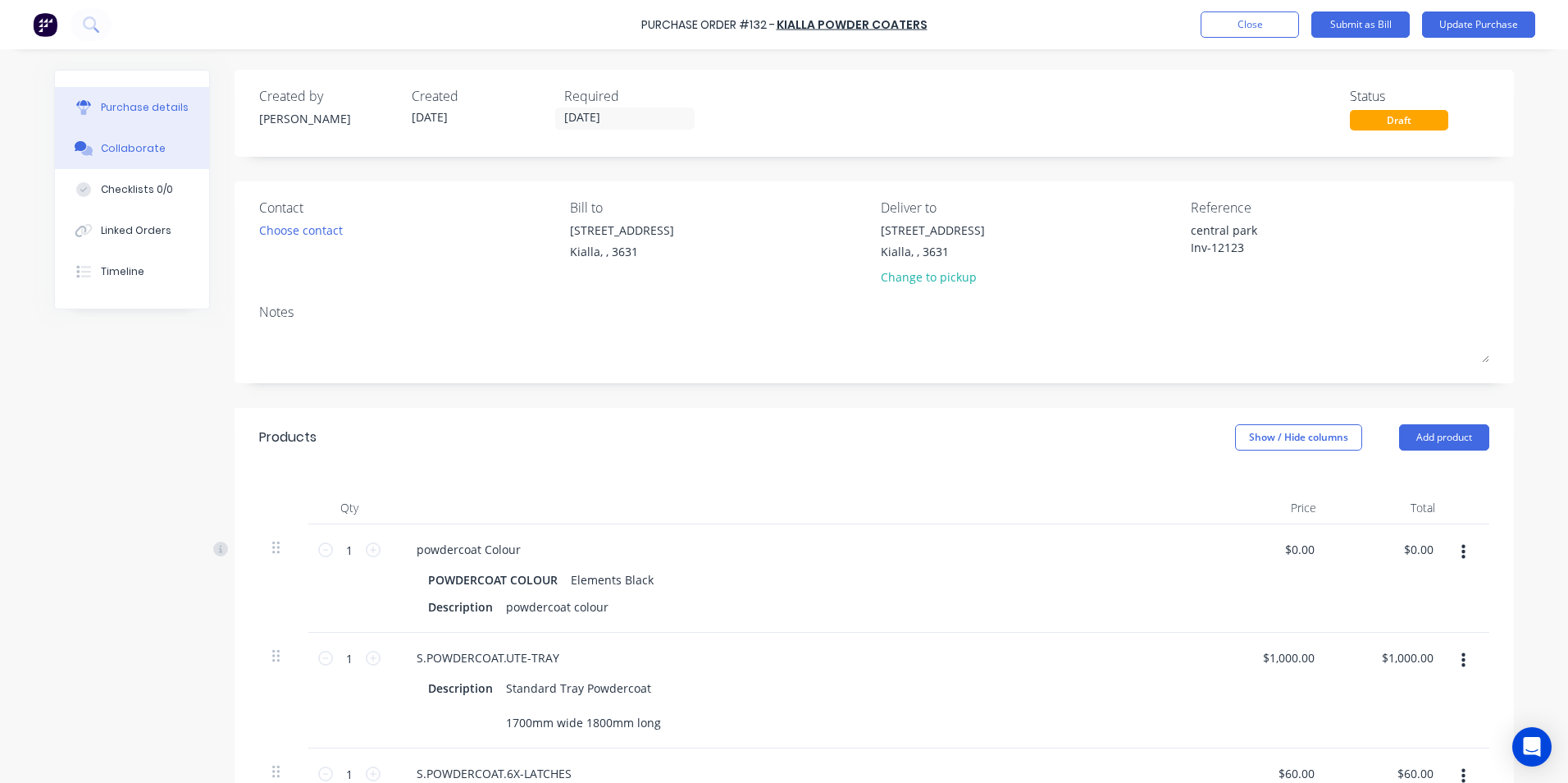
click at [135, 146] on div "Collaborate" at bounding box center [133, 148] width 65 height 15
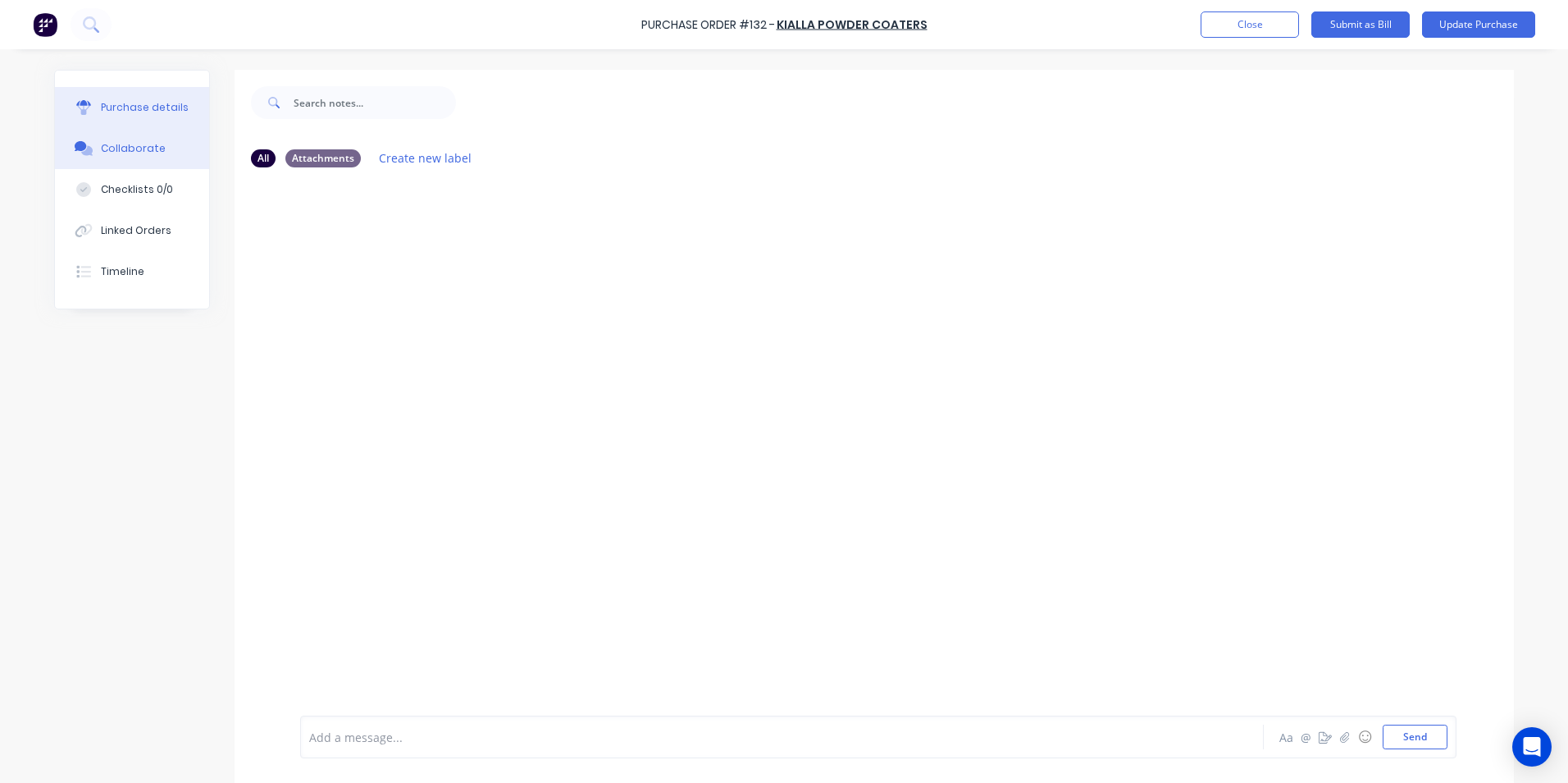
click at [117, 105] on div "Purchase details" at bounding box center [144, 107] width 88 height 15
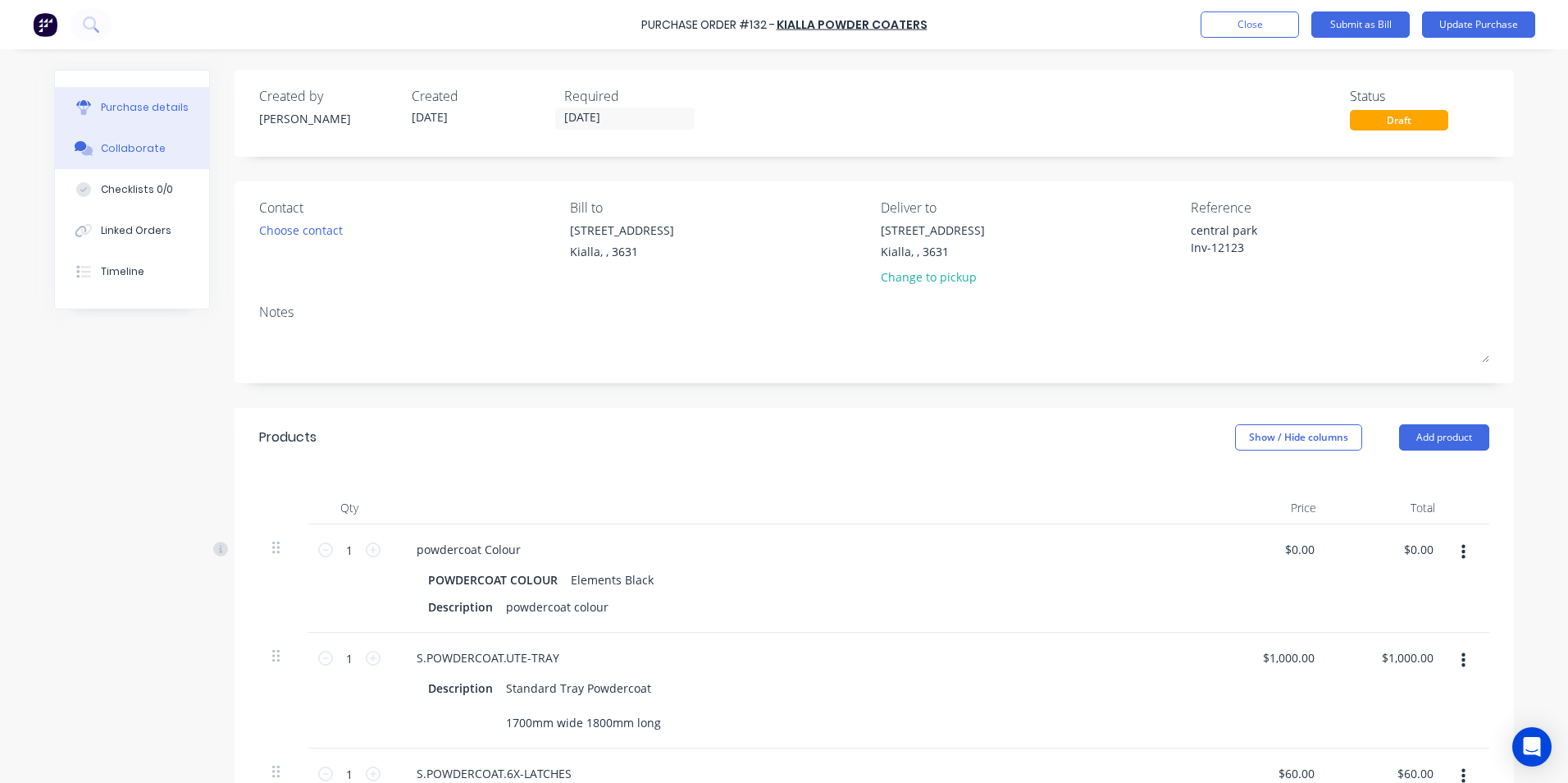
click at [105, 145] on div "Collaborate" at bounding box center [133, 148] width 65 height 15
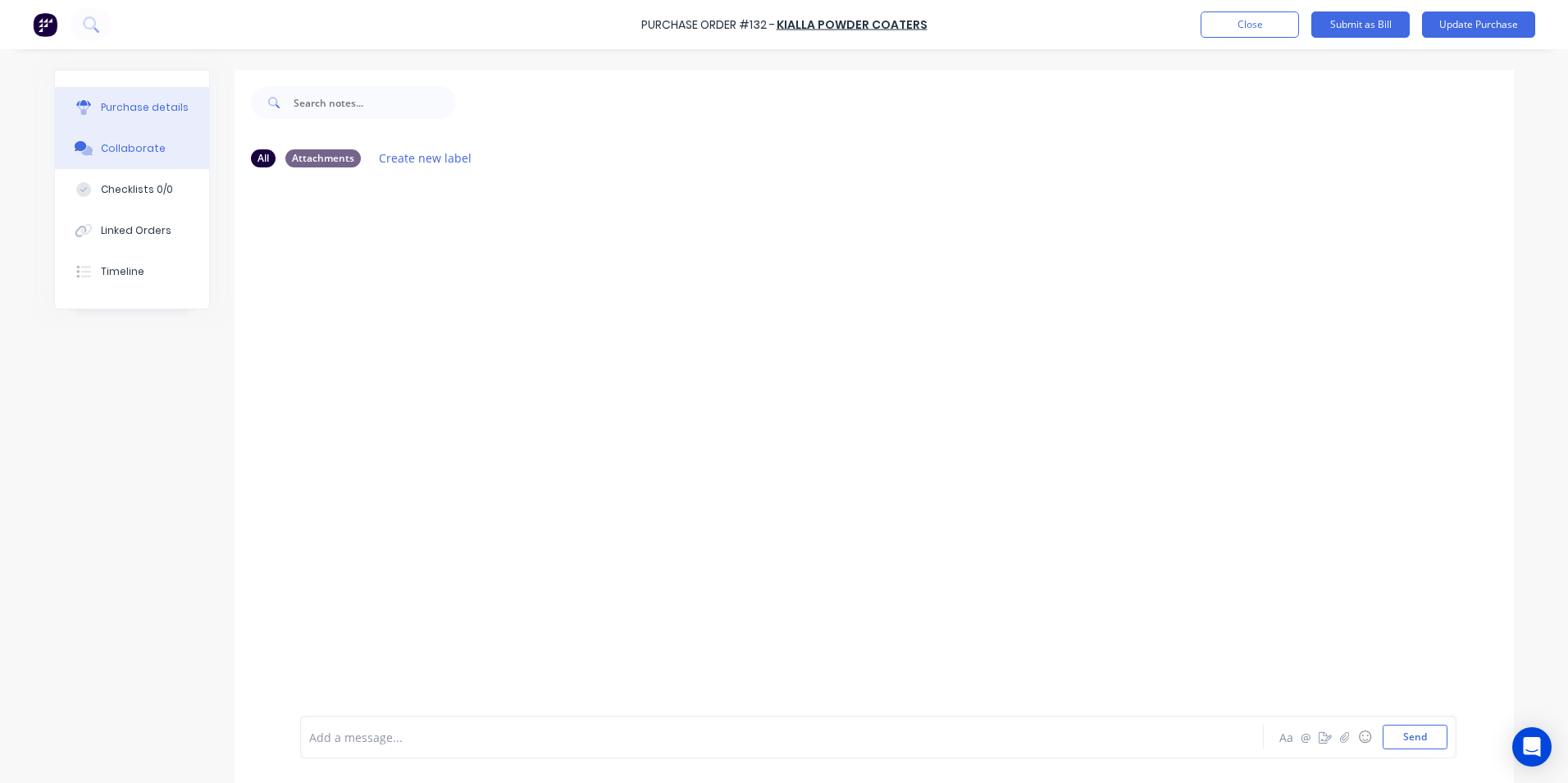
click at [129, 108] on div "Purchase details" at bounding box center [144, 107] width 88 height 15
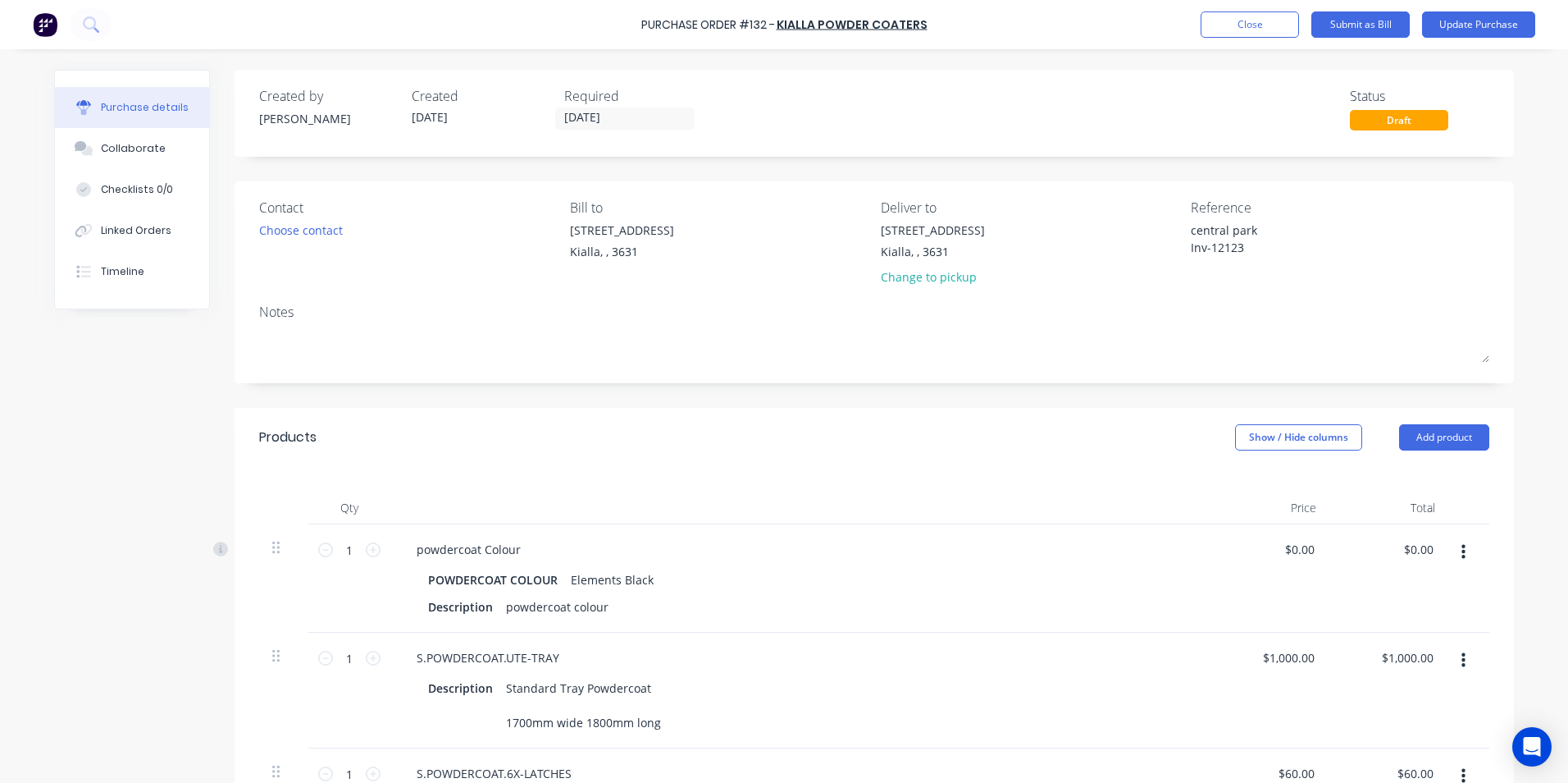
type textarea "x"
